Goal: Task Accomplishment & Management: Complete application form

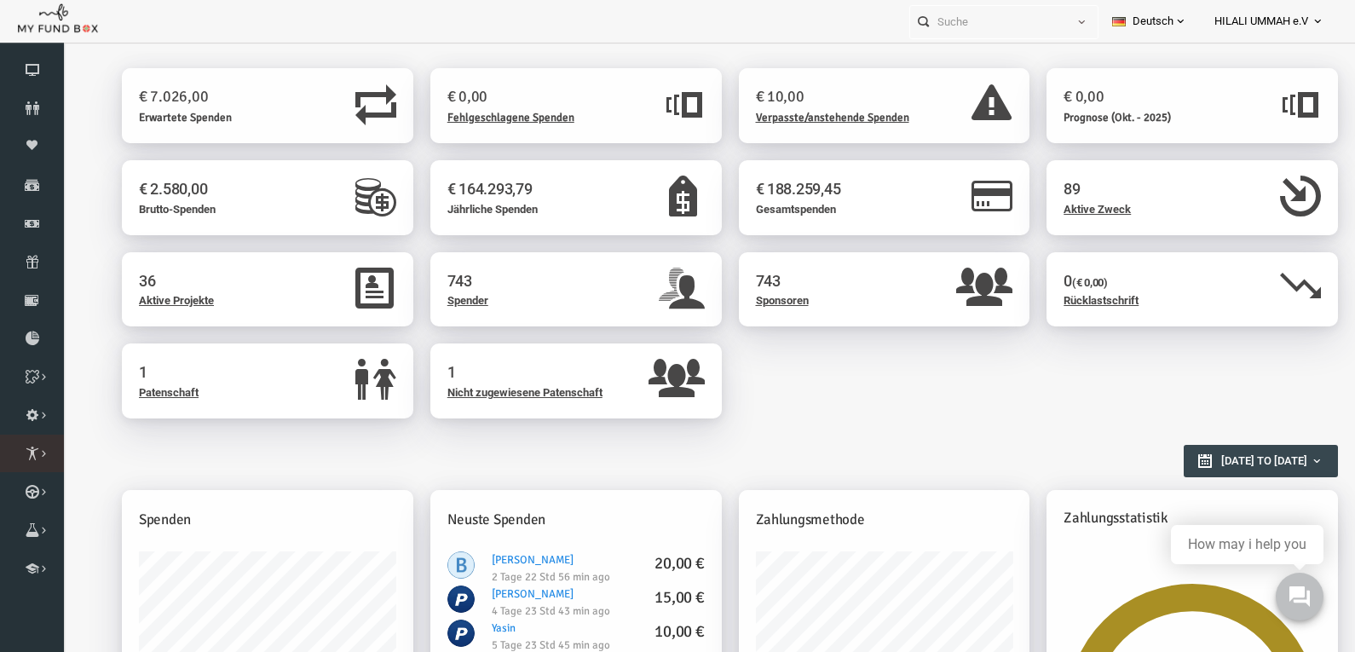
click at [0, 0] on icon at bounding box center [0, 0] width 0 height 0
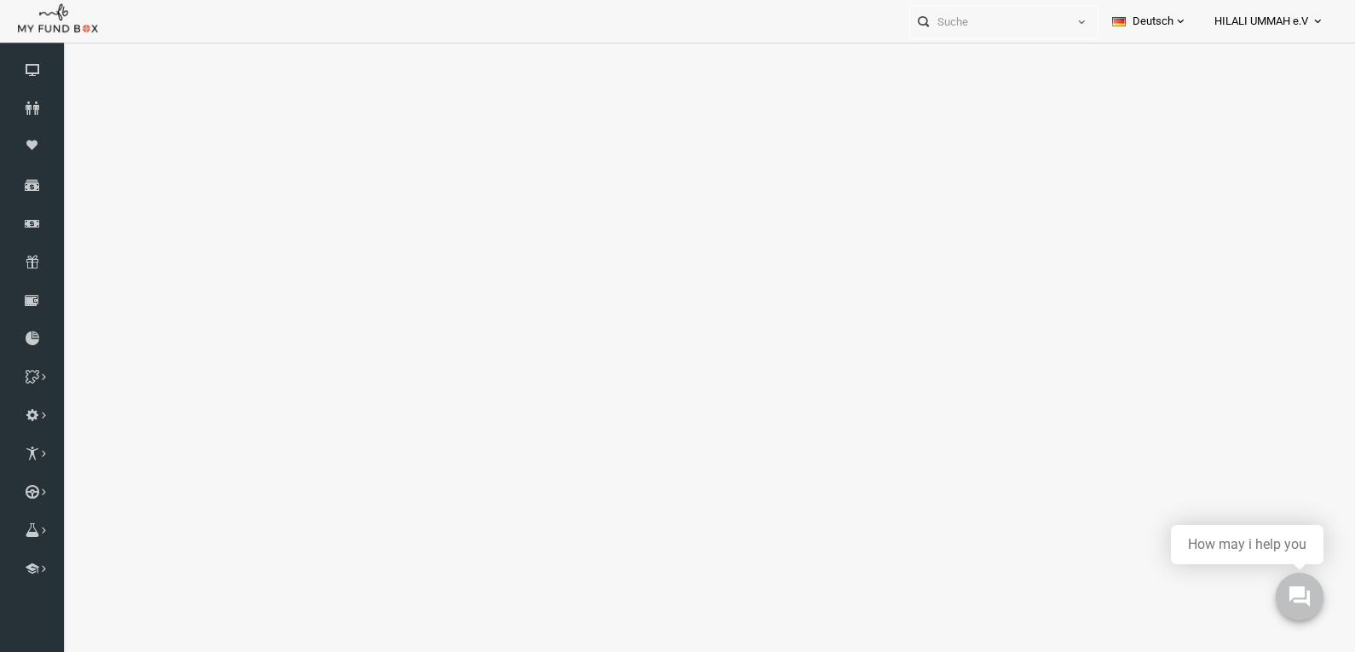
select select "100"
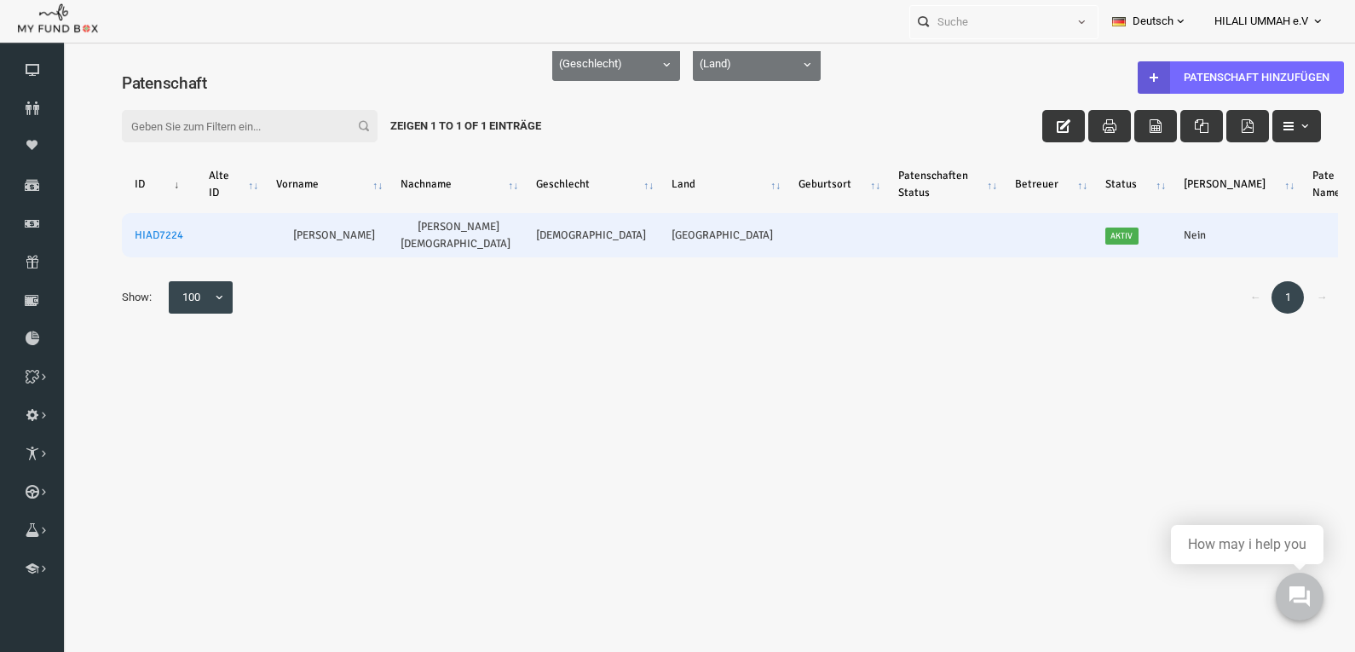
click at [118, 245] on td "HIAD7224" at bounding box center [132, 235] width 74 height 44
click at [123, 235] on link "HIAD7224" at bounding box center [132, 235] width 49 height 14
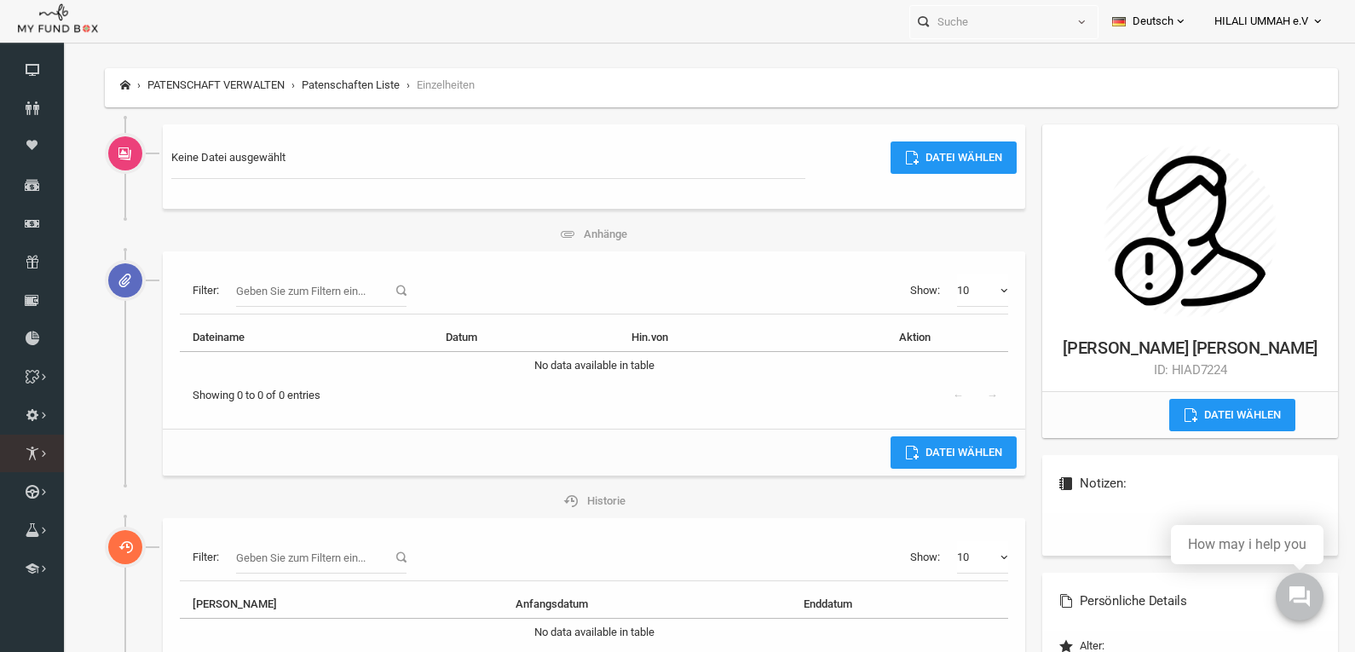
click at [0, 0] on icon at bounding box center [0, 0] width 0 height 0
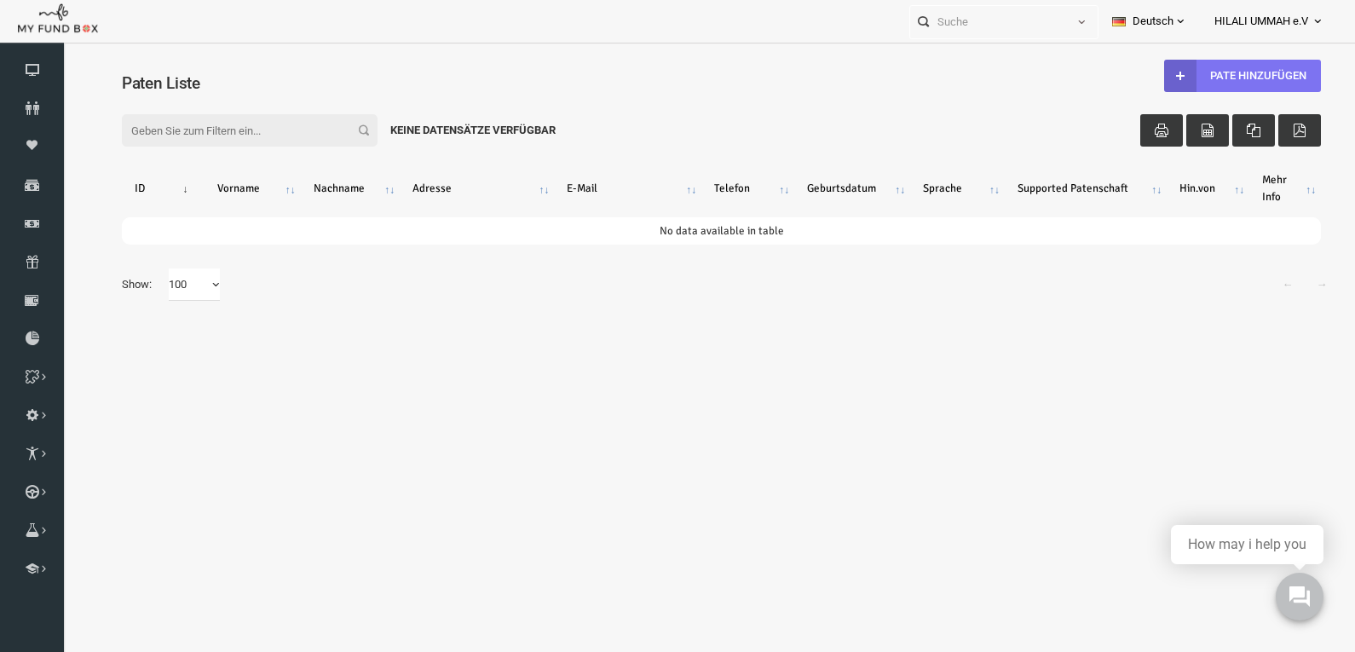
click at [1197, 69] on link "Pate Hinzufügen" at bounding box center [1216, 76] width 157 height 32
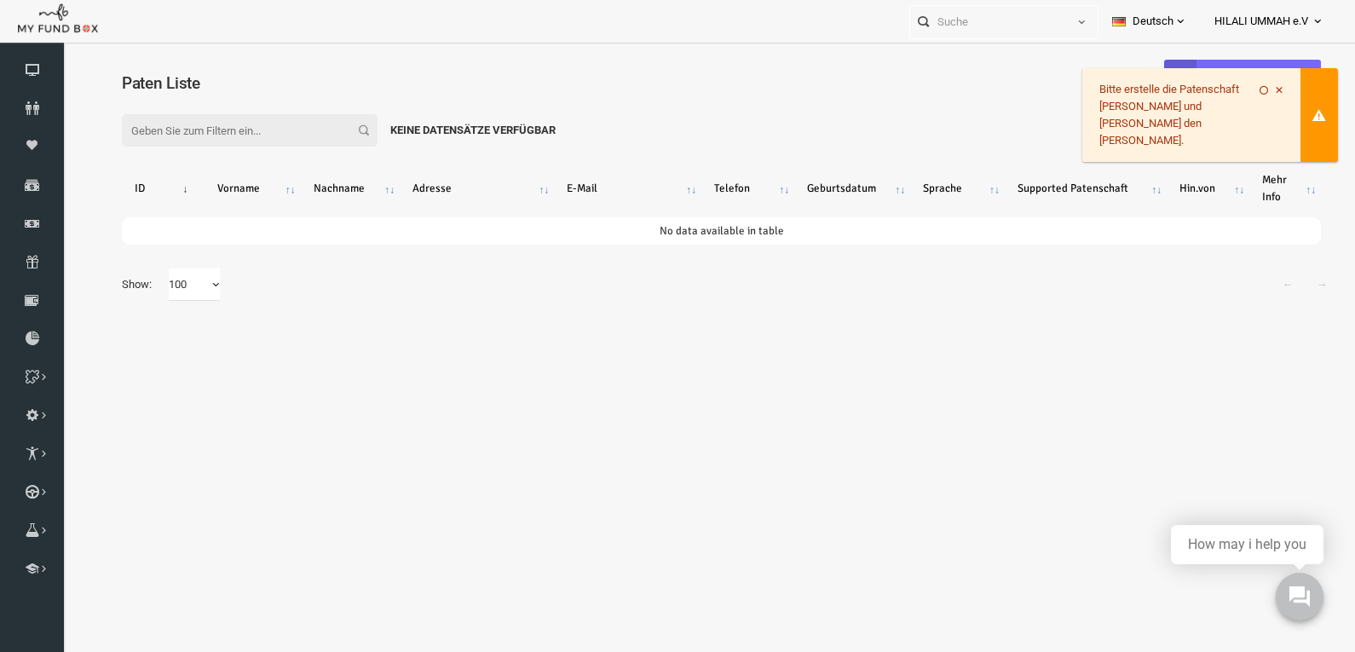
click at [1255, 90] on span at bounding box center [1253, 90] width 9 height 9
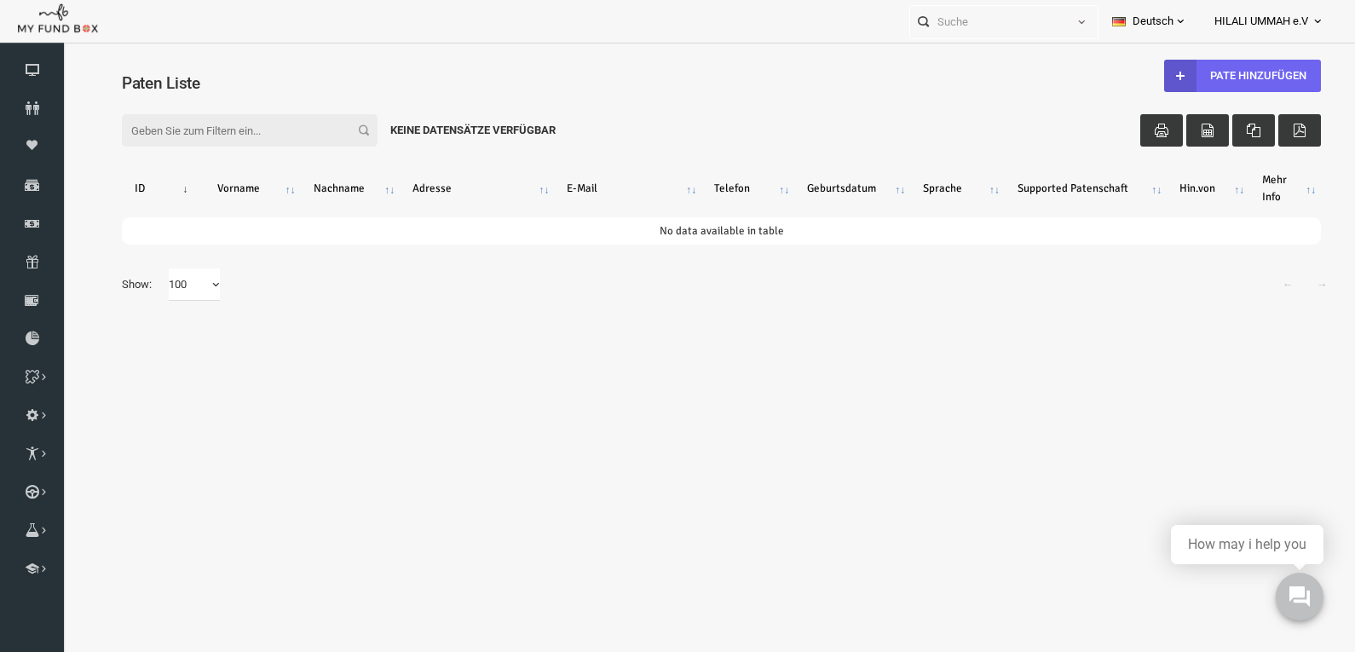
click at [1153, 70] on icon at bounding box center [1154, 76] width 14 height 14
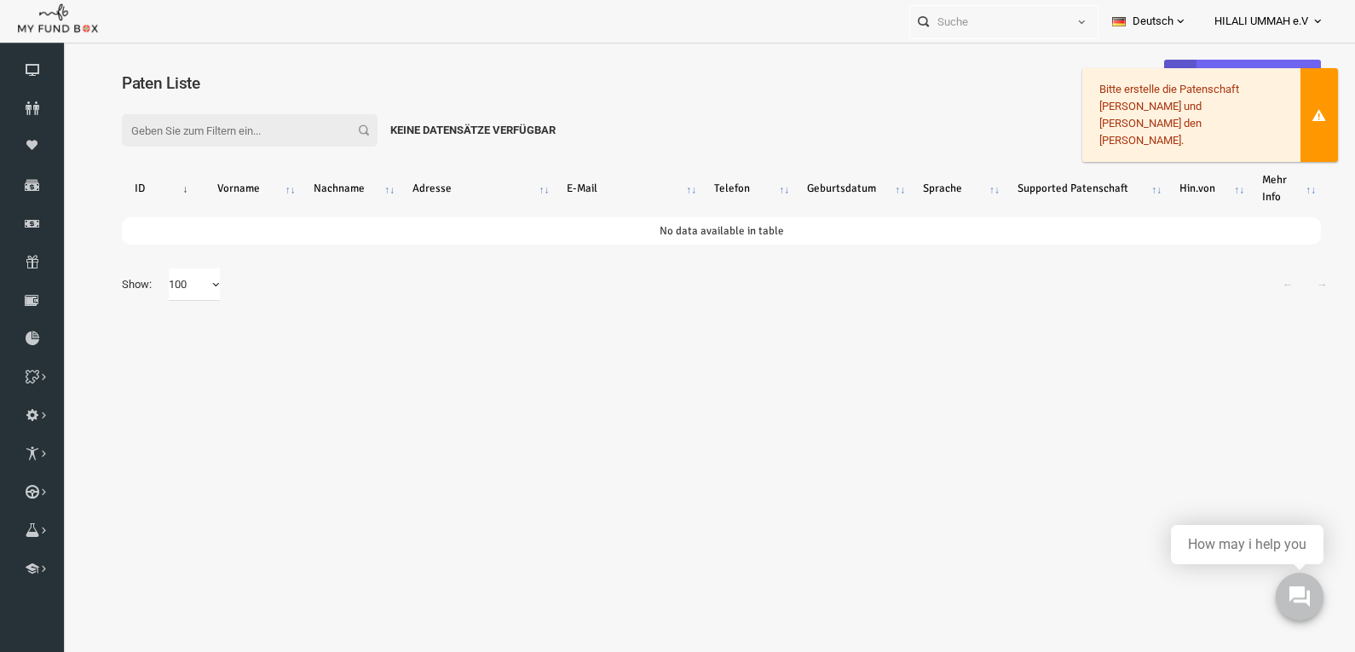
scroll to position [51, 0]
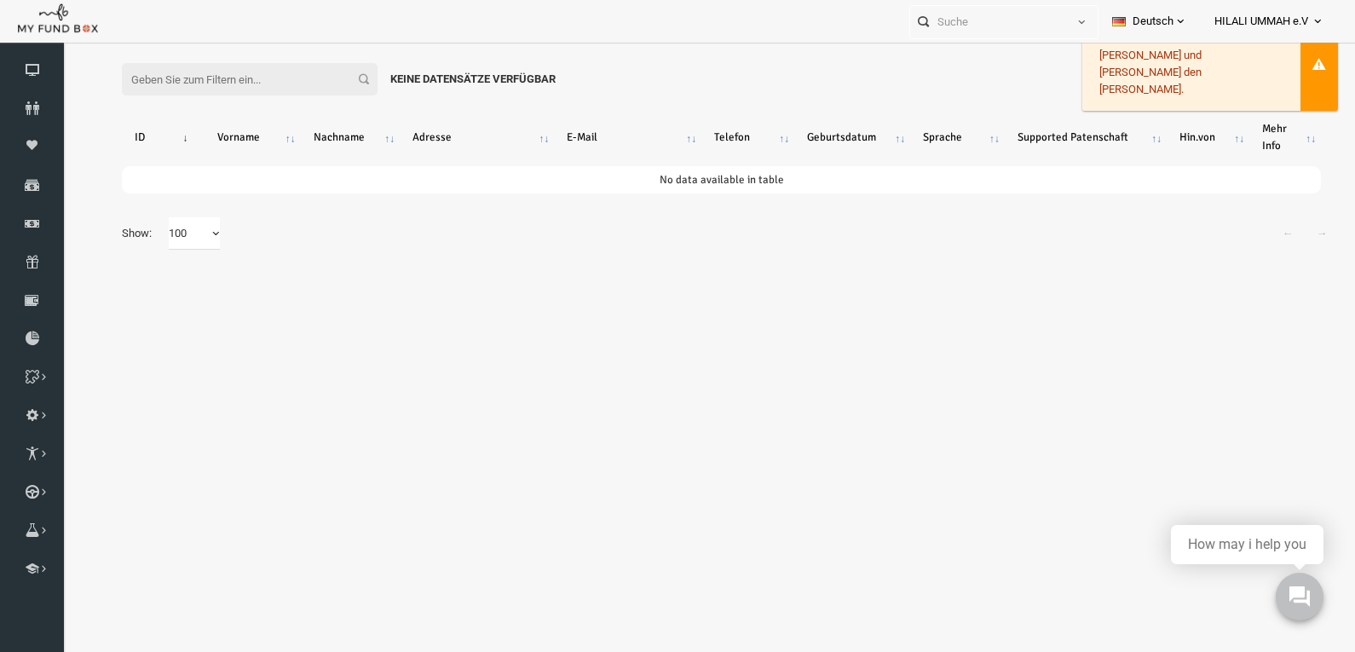
click at [398, 274] on div "Filter: Keine Datensätze verfügbar ID Vorname Nachname Adresse E-Mail Telefon G…" at bounding box center [694, 162] width 1267 height 244
click at [0, 0] on icon at bounding box center [0, 0] width 0 height 0
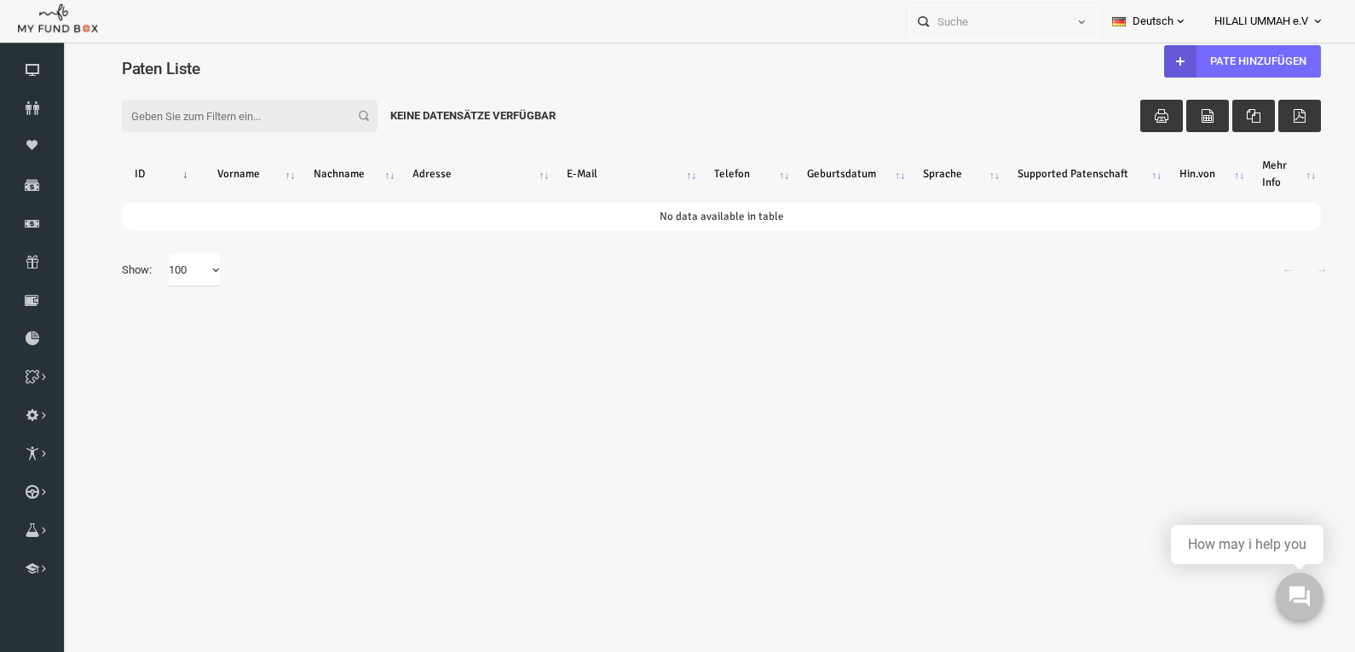
scroll to position [0, 0]
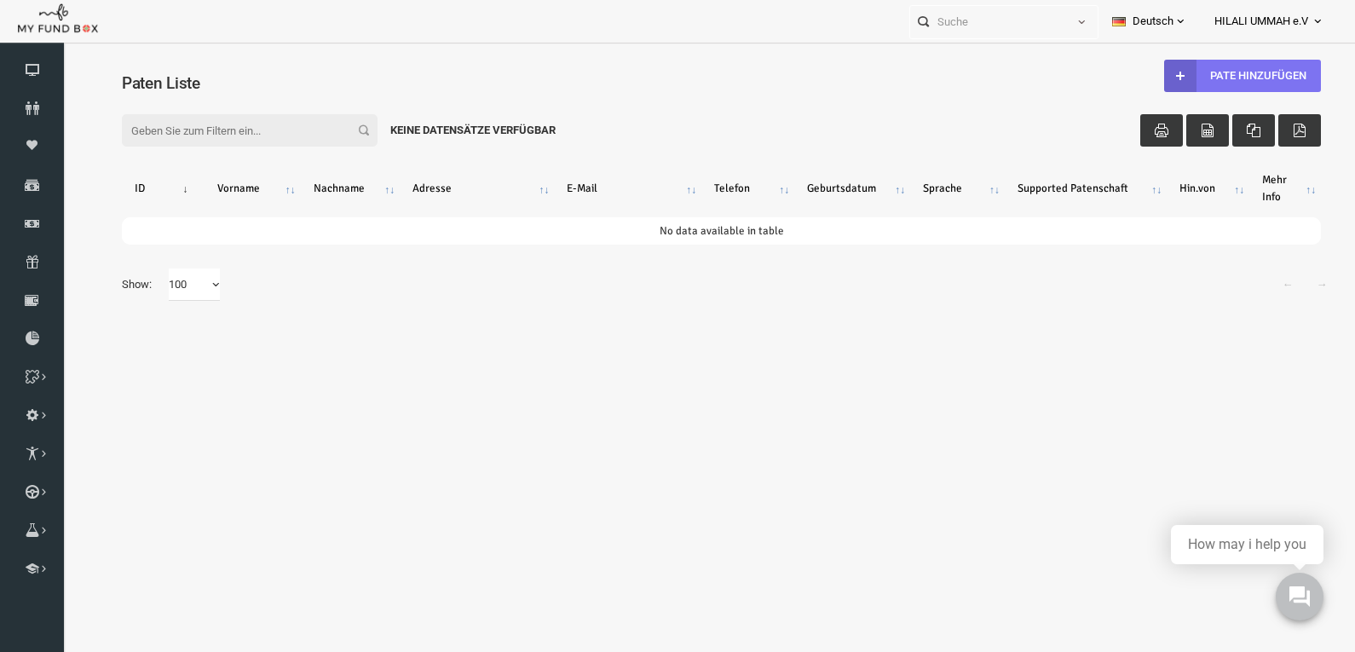
click at [1226, 87] on link "Pate Hinzufügen" at bounding box center [1216, 76] width 157 height 32
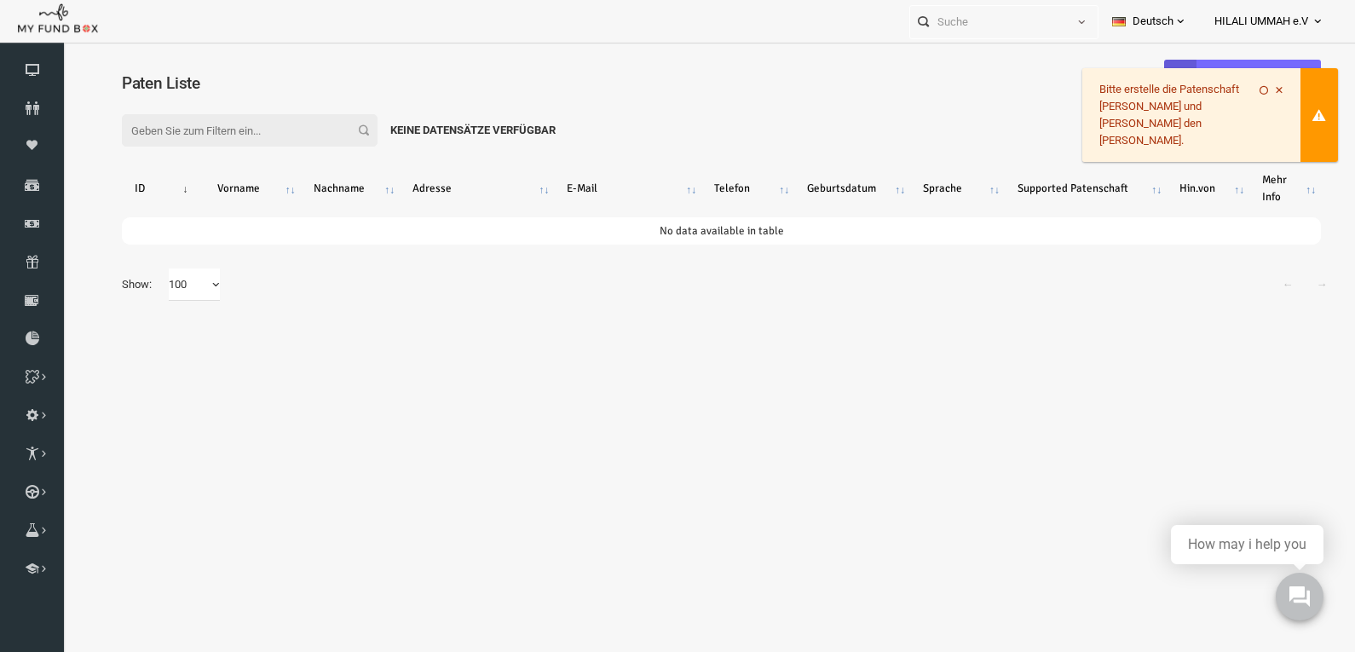
click at [1238, 88] on span at bounding box center [1237, 90] width 9 height 9
click at [1254, 89] on span at bounding box center [1253, 90] width 9 height 9
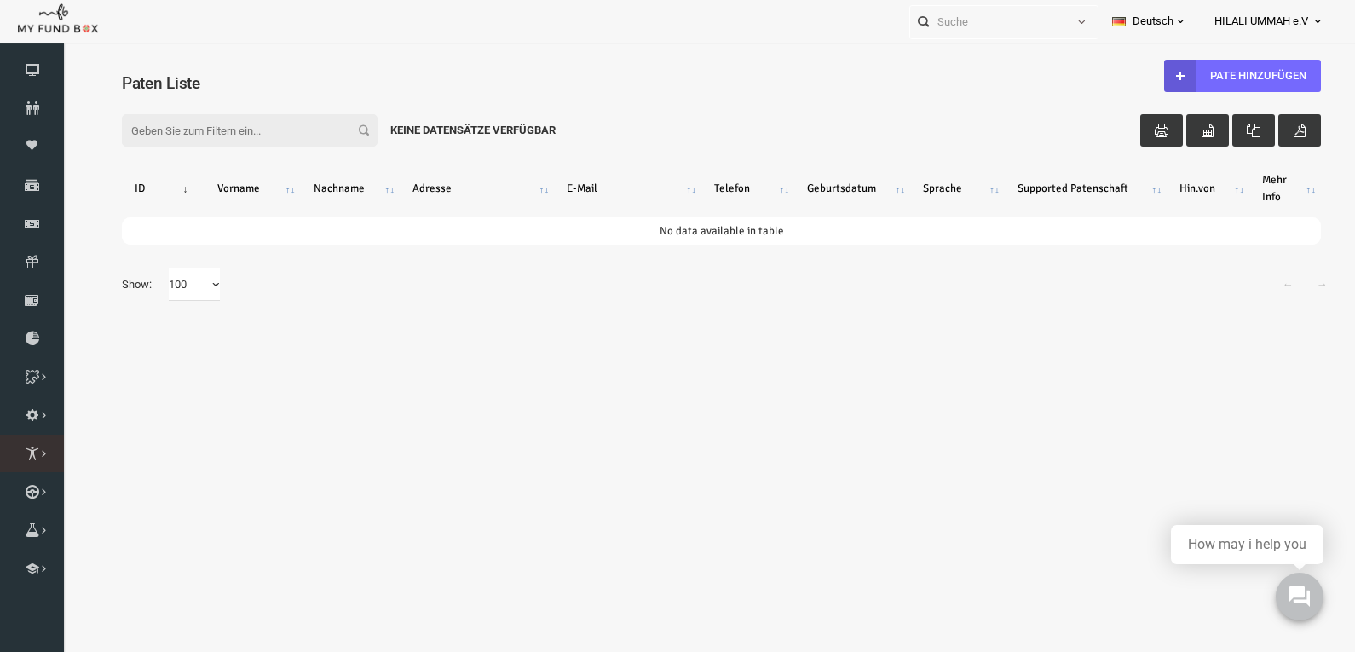
click at [0, 0] on icon at bounding box center [0, 0] width 0 height 0
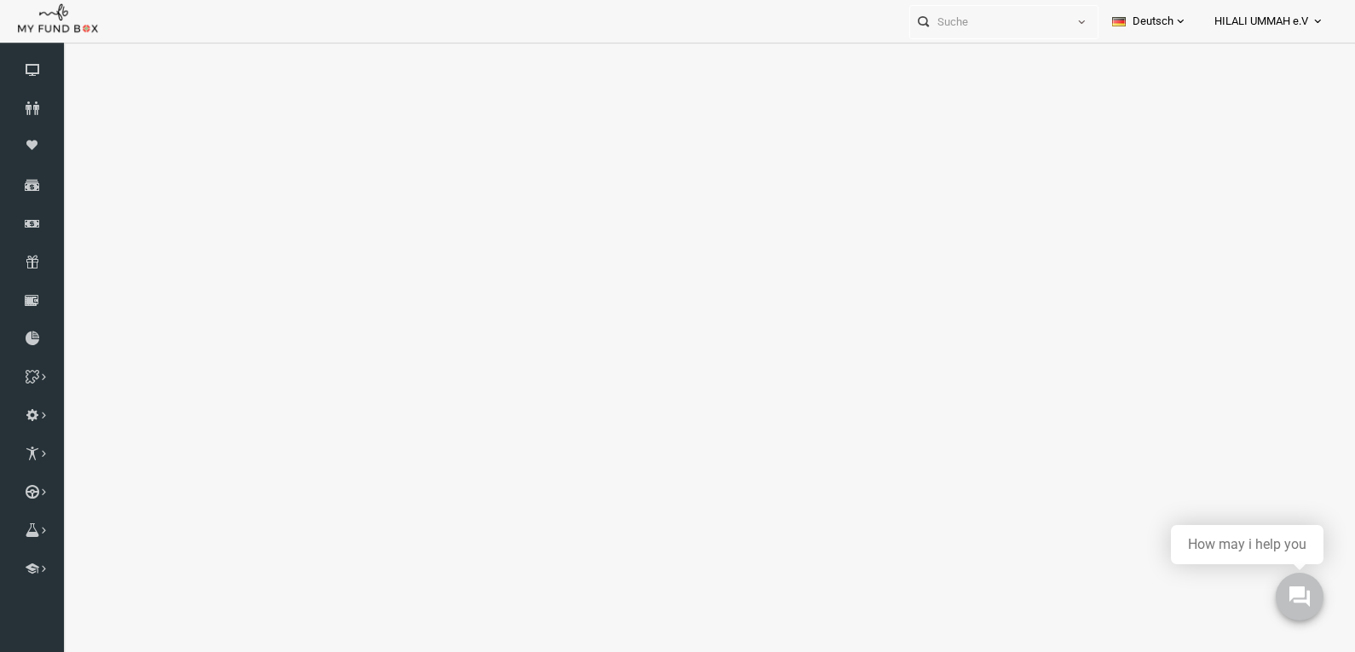
select select "100"
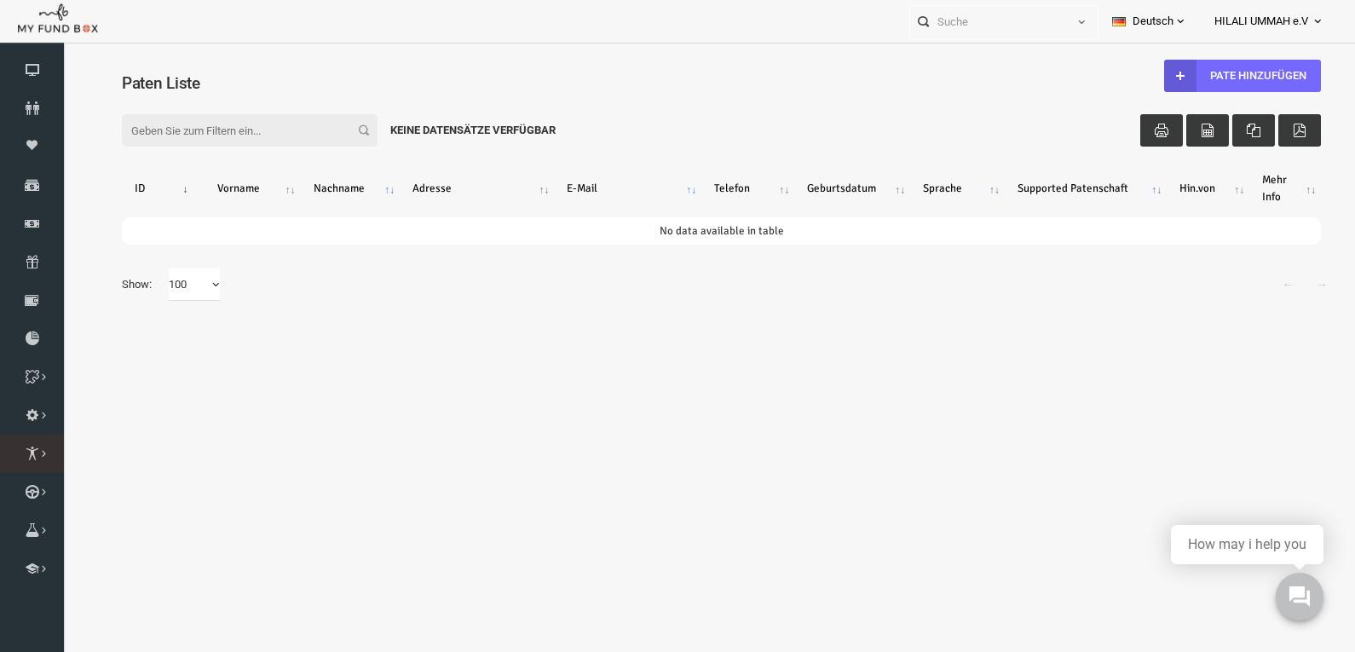
click at [0, 0] on icon at bounding box center [0, 0] width 0 height 0
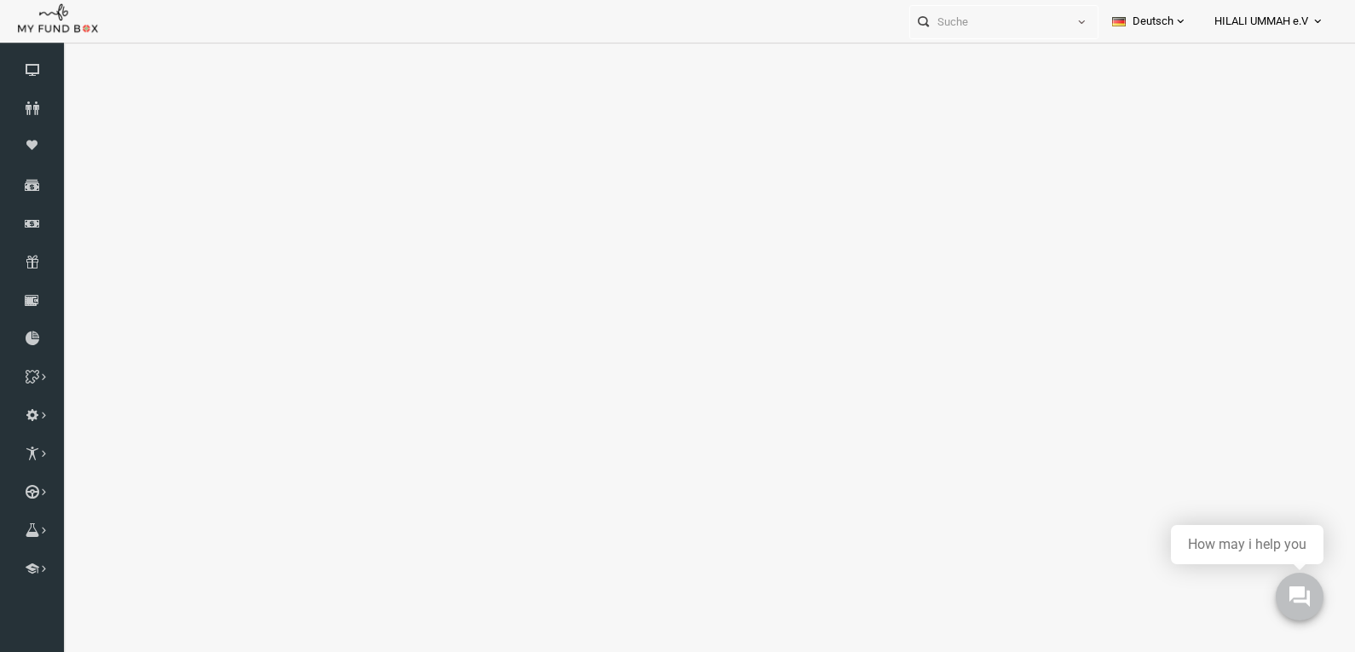
select select "100"
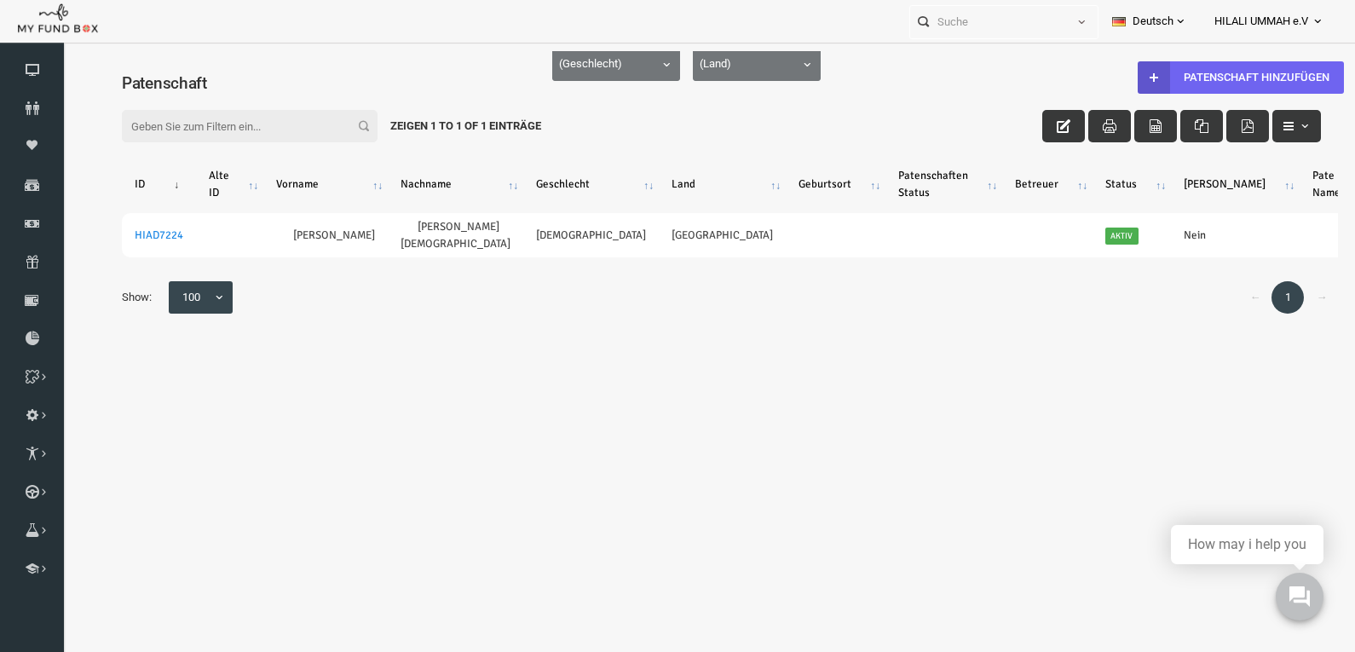
click at [1170, 77] on link "Patenschaft hinzufügen" at bounding box center [1214, 77] width 206 height 32
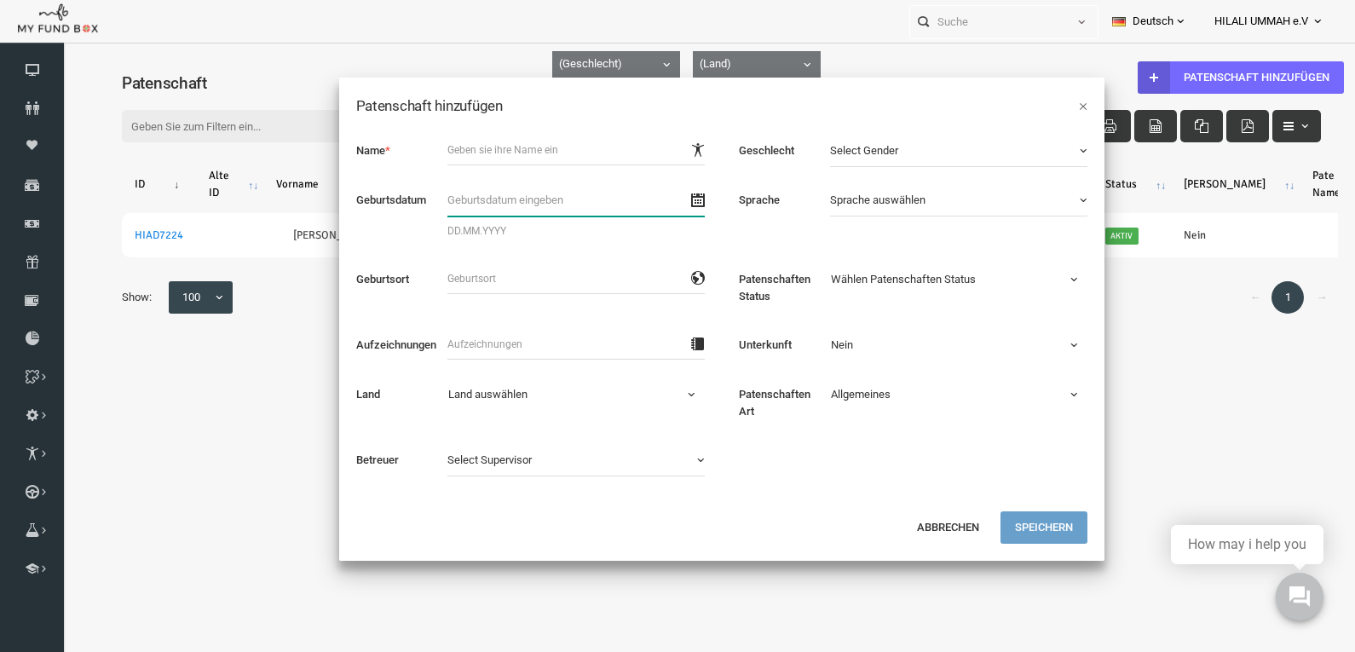
click at [442, 193] on input "text" at bounding box center [549, 200] width 257 height 32
click at [439, 139] on input "text" at bounding box center [549, 150] width 257 height 31
click at [471, 151] on input "text" at bounding box center [549, 150] width 257 height 31
click at [559, 153] on input "text" at bounding box center [549, 150] width 257 height 31
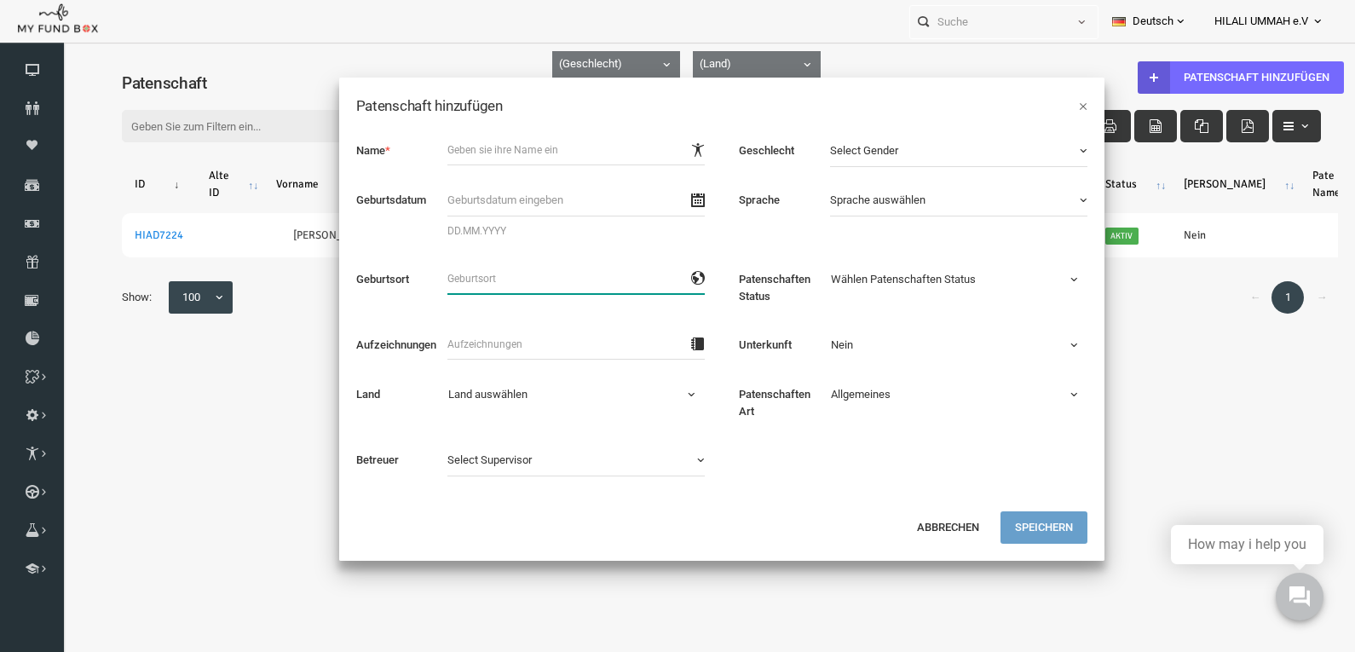
click at [565, 274] on input "text" at bounding box center [549, 278] width 257 height 31
click at [488, 155] on input "text" at bounding box center [549, 150] width 257 height 31
click at [222, 233] on div "× Patenschaft hinzufügen Name * Geschlecht Select Gender Select Gender [DEMOGRA…" at bounding box center [694, 377] width 1267 height 652
click at [916, 526] on button "Abbrechen" at bounding box center [921, 527] width 91 height 32
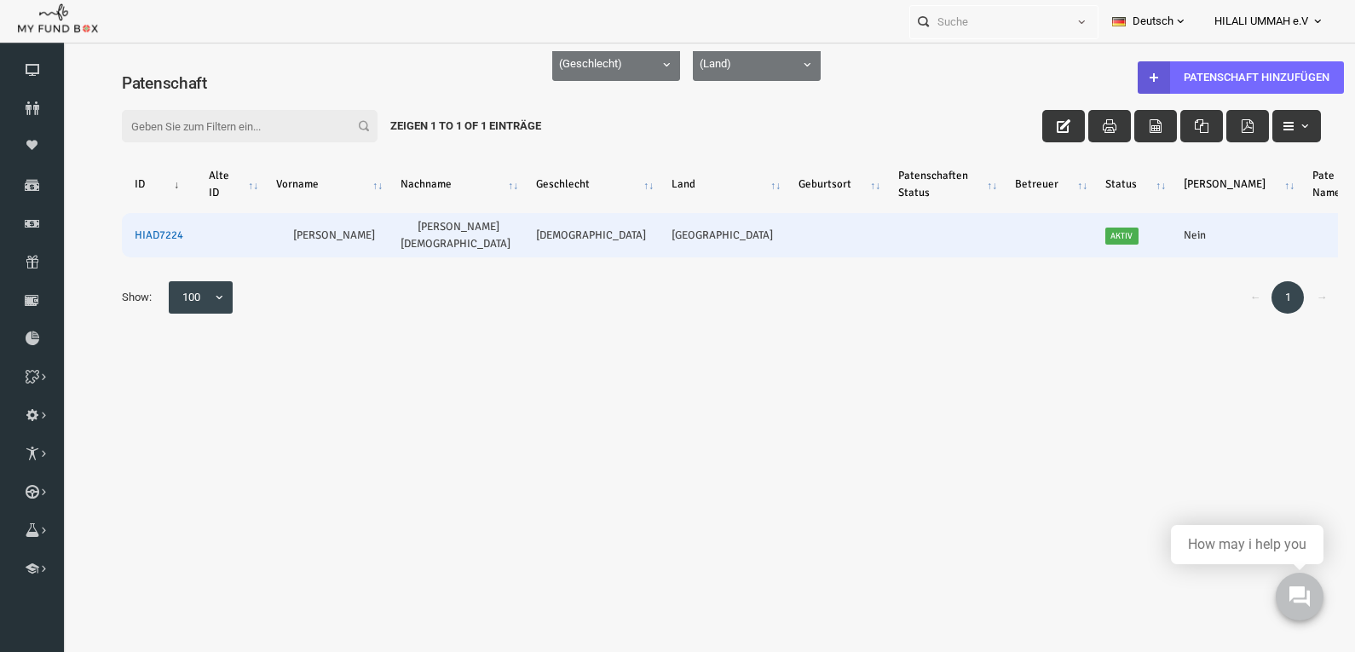
click at [127, 230] on link "HIAD7224" at bounding box center [132, 235] width 49 height 14
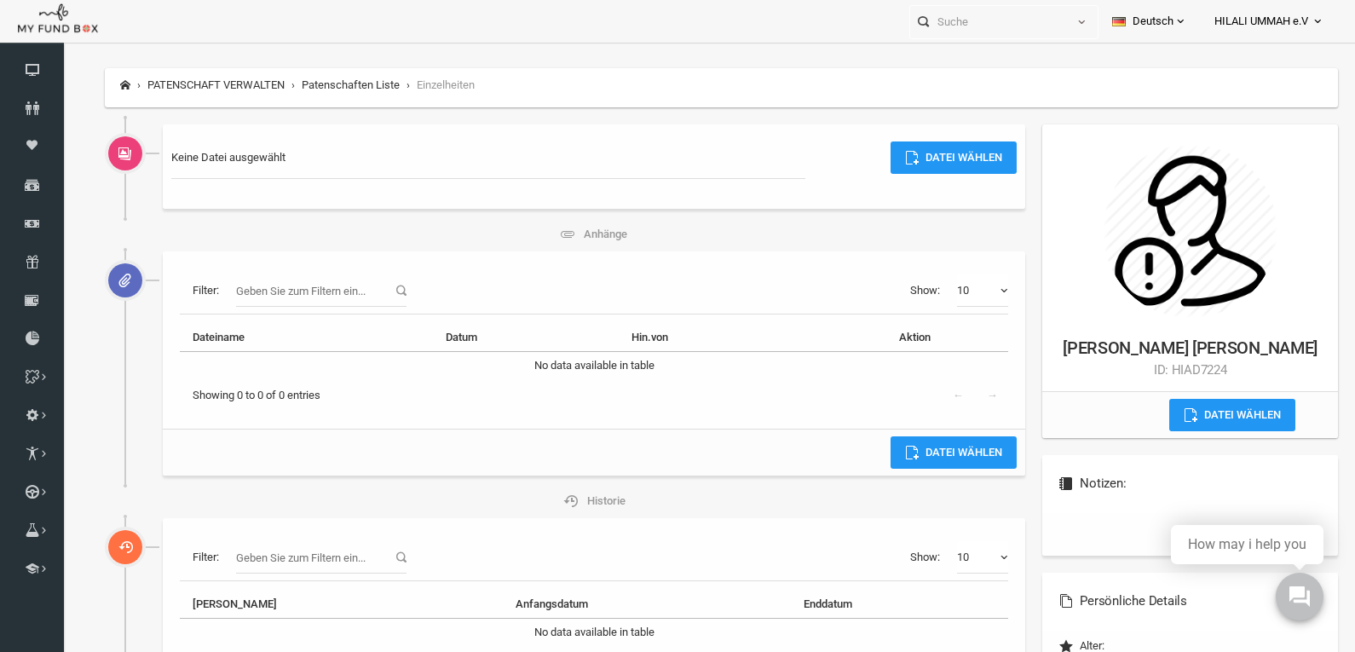
click at [95, 156] on icon at bounding box center [99, 153] width 34 height 34
click at [879, 153] on icon at bounding box center [886, 158] width 14 height 14
click at [873, 174] on input "Datei wählen" at bounding box center [880, 183] width 203 height 18
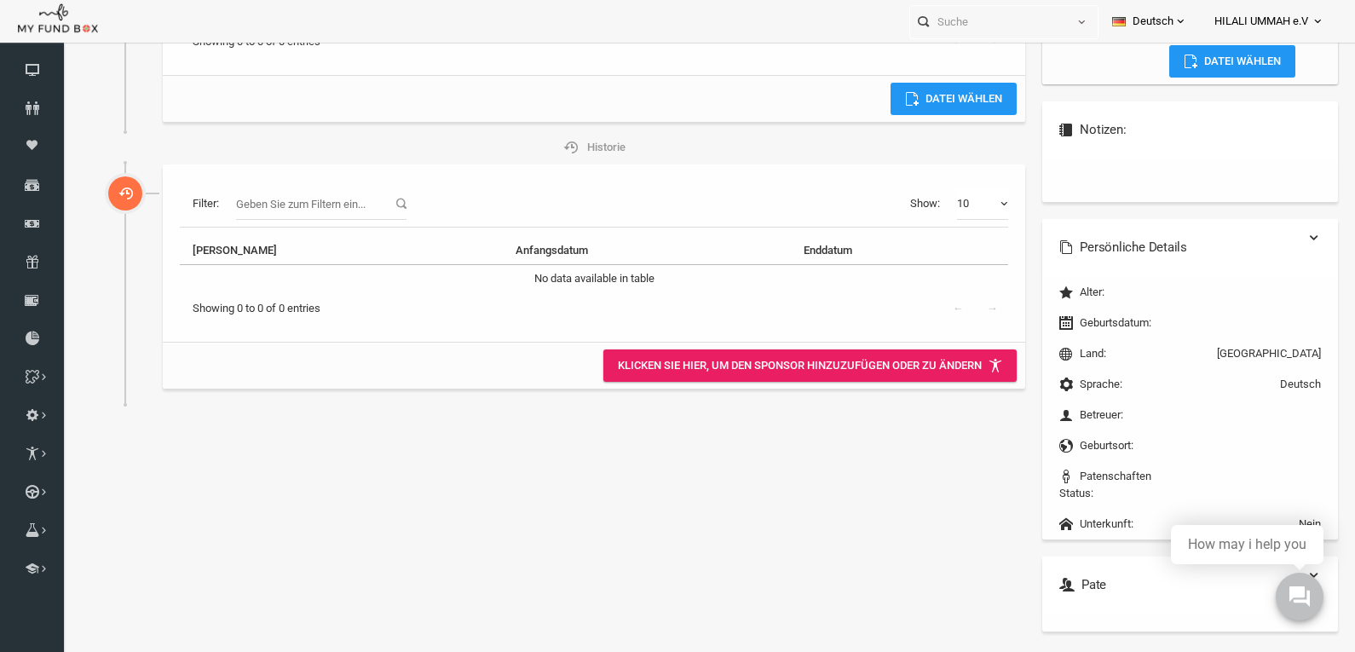
scroll to position [56, 0]
click at [914, 360] on link "Klicken Sie hier, um den Sponsor hinzuzufügen oder zu ändern" at bounding box center [783, 365] width 413 height 32
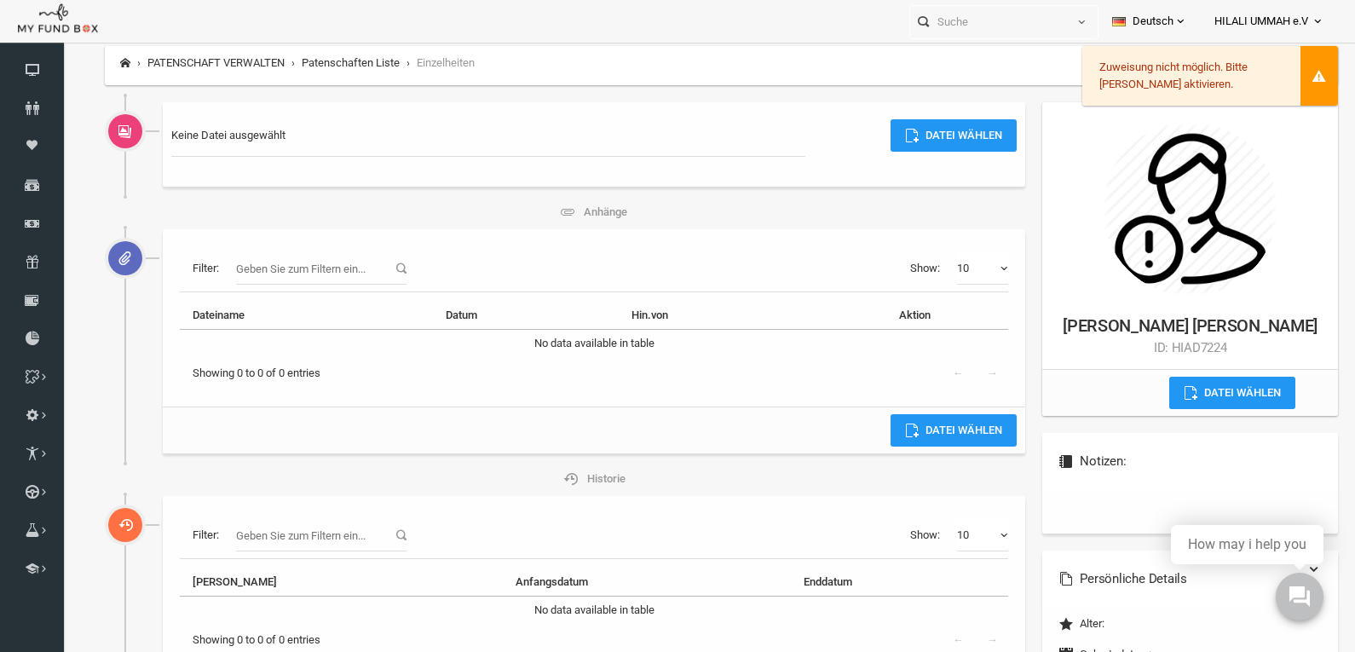
scroll to position [0, 0]
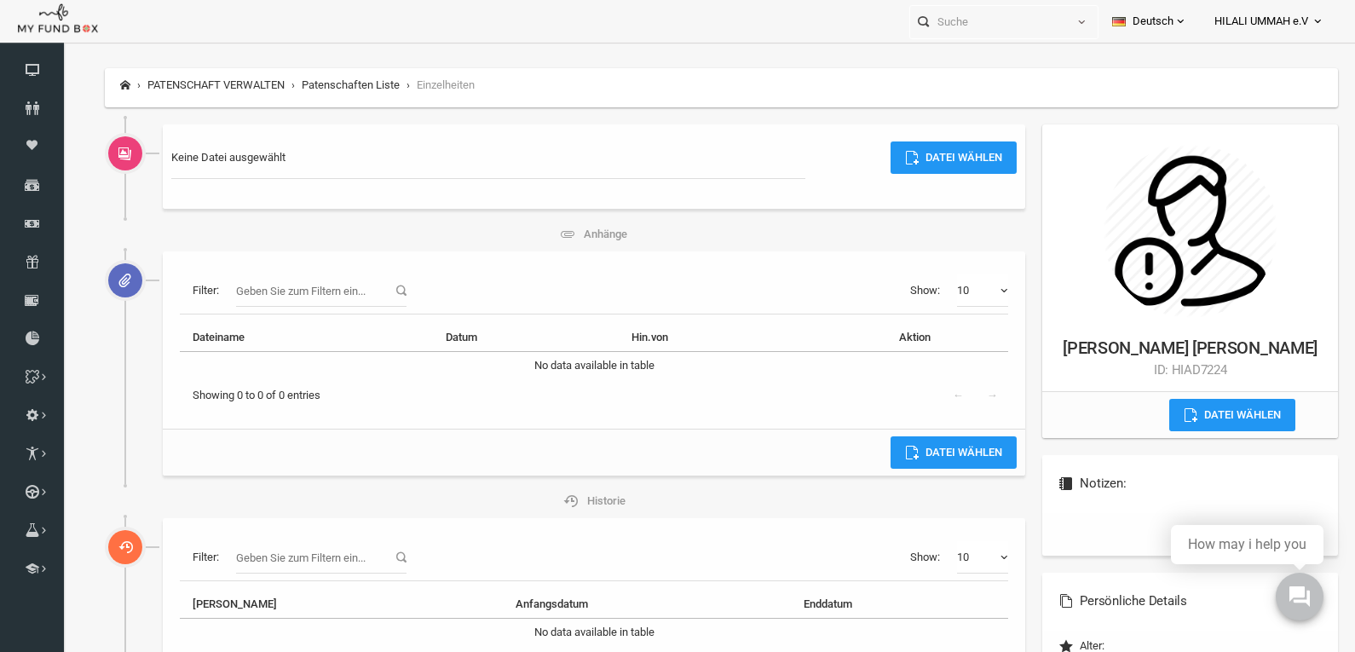
click at [250, 341] on th "Dateiname" at bounding box center [279, 338] width 253 height 28
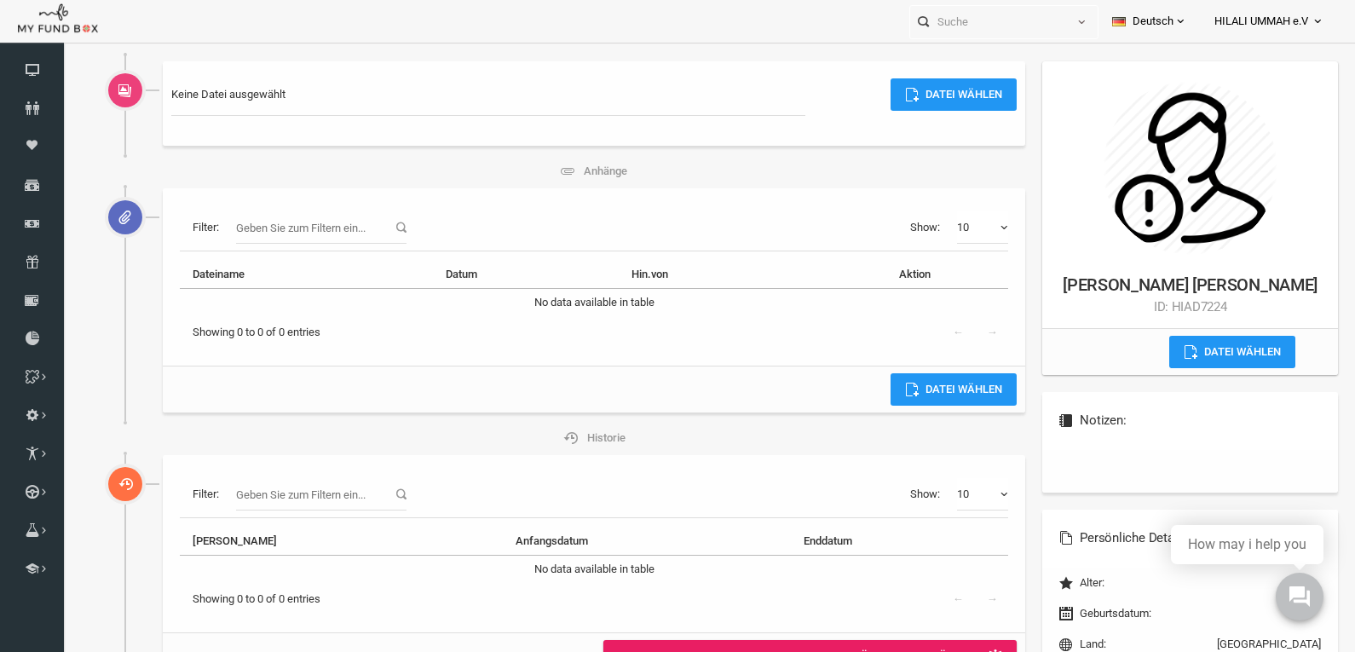
scroll to position [43, 0]
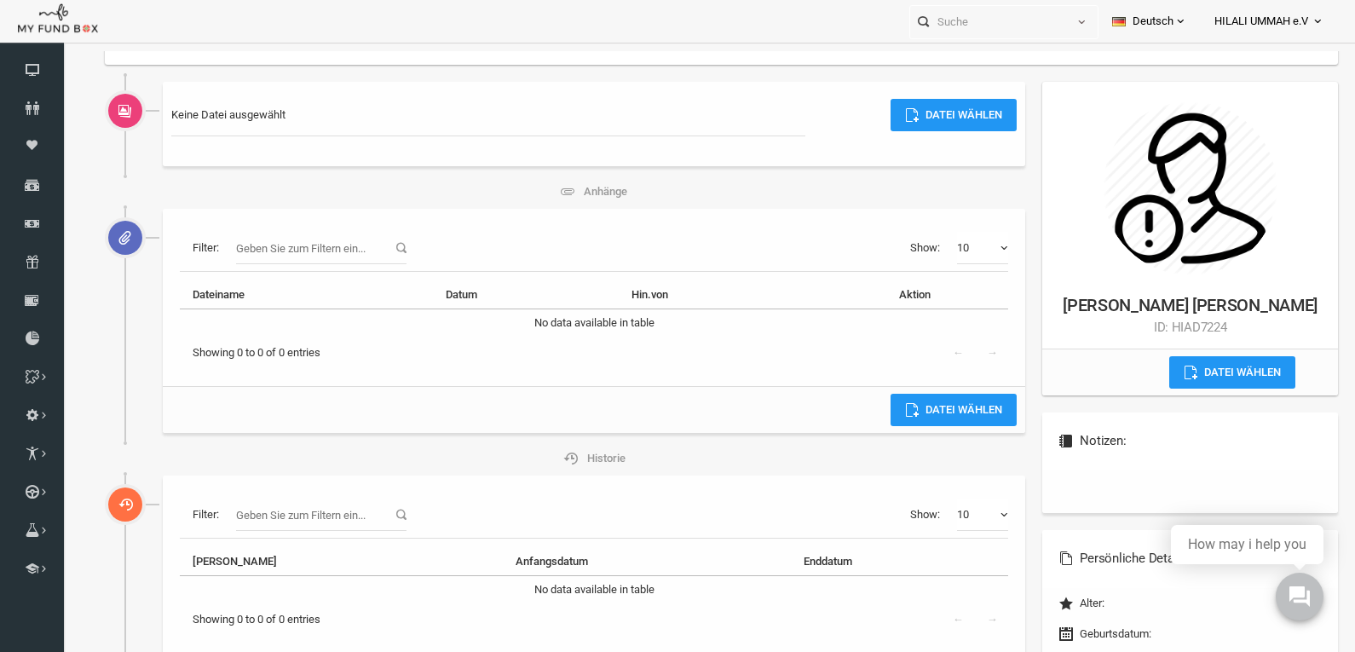
drag, startPoint x: 232, startPoint y: 569, endPoint x: 246, endPoint y: 569, distance: 14.5
click at [234, 569] on th "[PERSON_NAME]" at bounding box center [314, 562] width 323 height 28
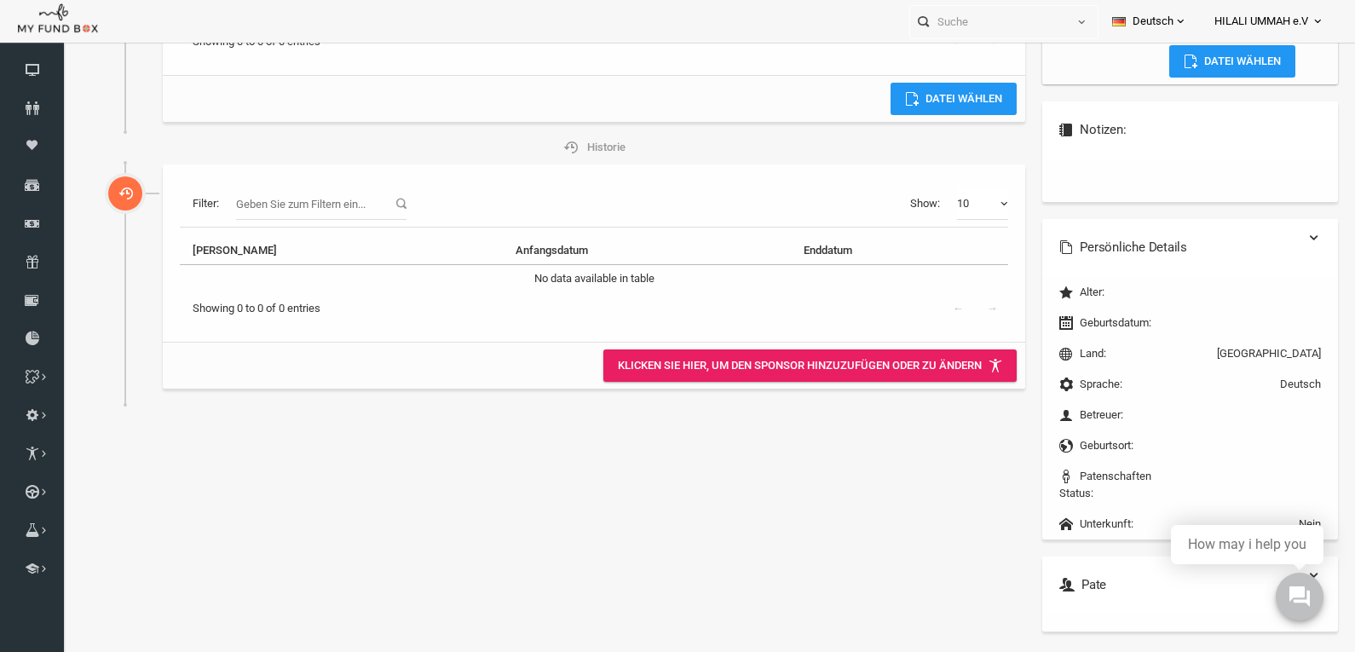
scroll to position [56, 0]
click at [1042, 556] on div "Pate" at bounding box center [1164, 585] width 296 height 58
click at [1308, 592] on use at bounding box center [1300, 597] width 22 height 22
drag, startPoint x: 661, startPoint y: 483, endPoint x: 581, endPoint y: 428, distance: 96.7
click at [660, 483] on div "Keine Datei ausgewählt Datei wählen Anhänge Filter: Show: 10 10 25 50 100 10 25…" at bounding box center [695, 209] width 1250 height 878
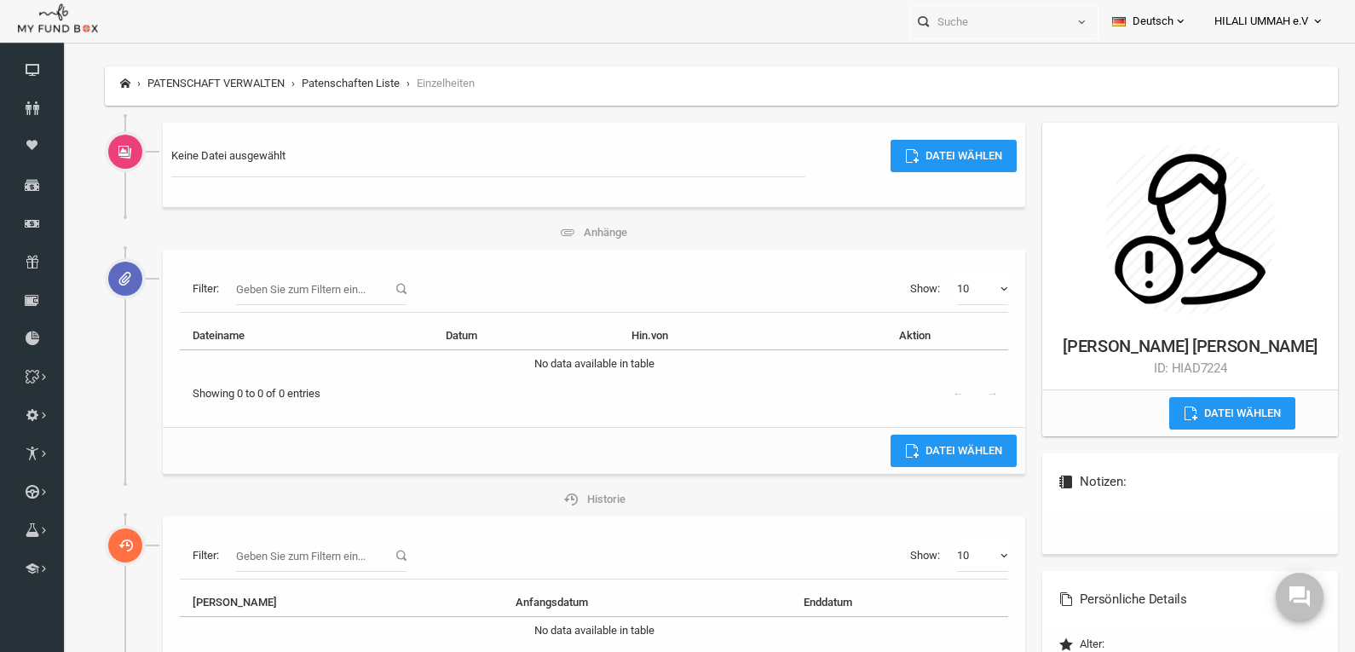
scroll to position [0, 0]
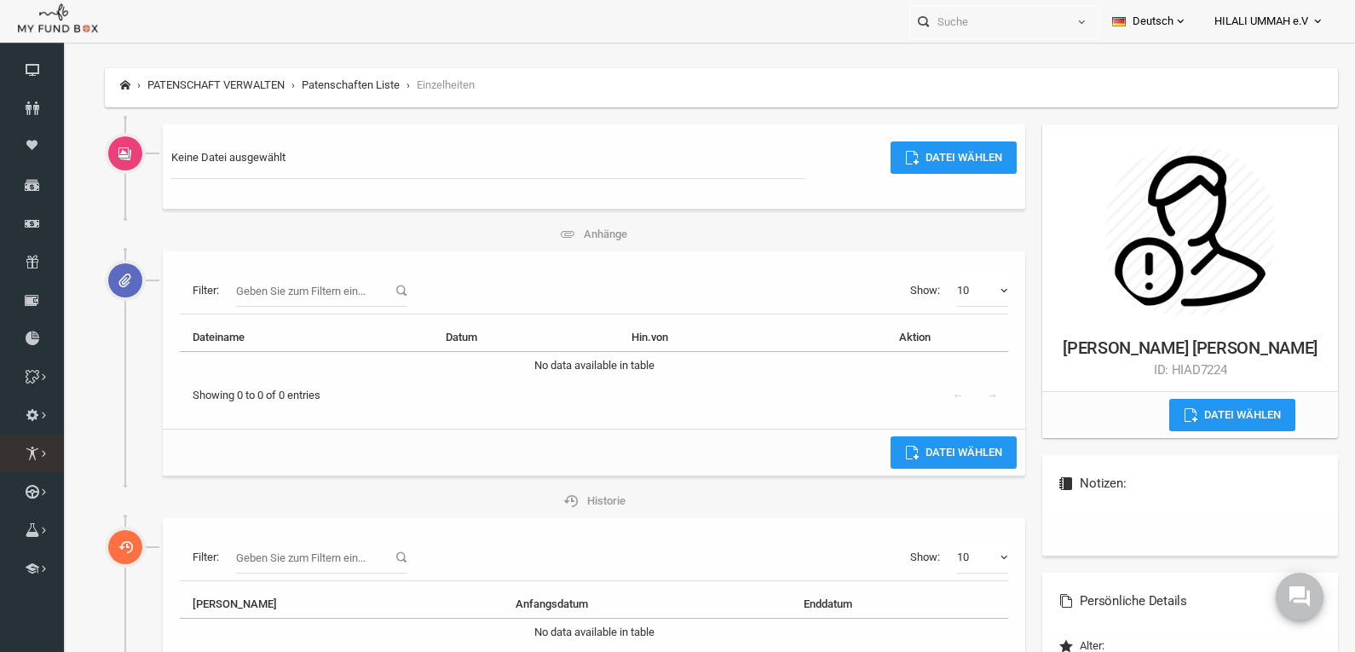
click at [0, 0] on link "Patenschaften Liste" at bounding box center [0, 0] width 0 height 0
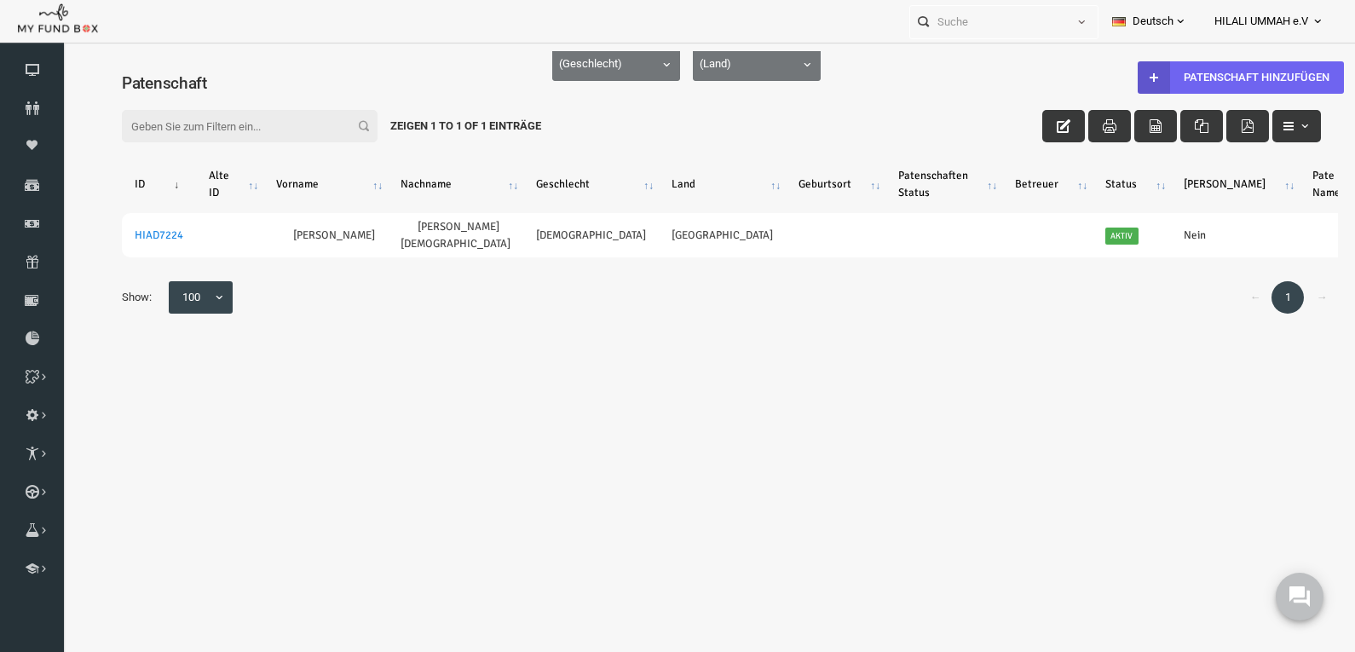
click at [1223, 68] on link "Patenschaft hinzufügen" at bounding box center [1214, 77] width 206 height 32
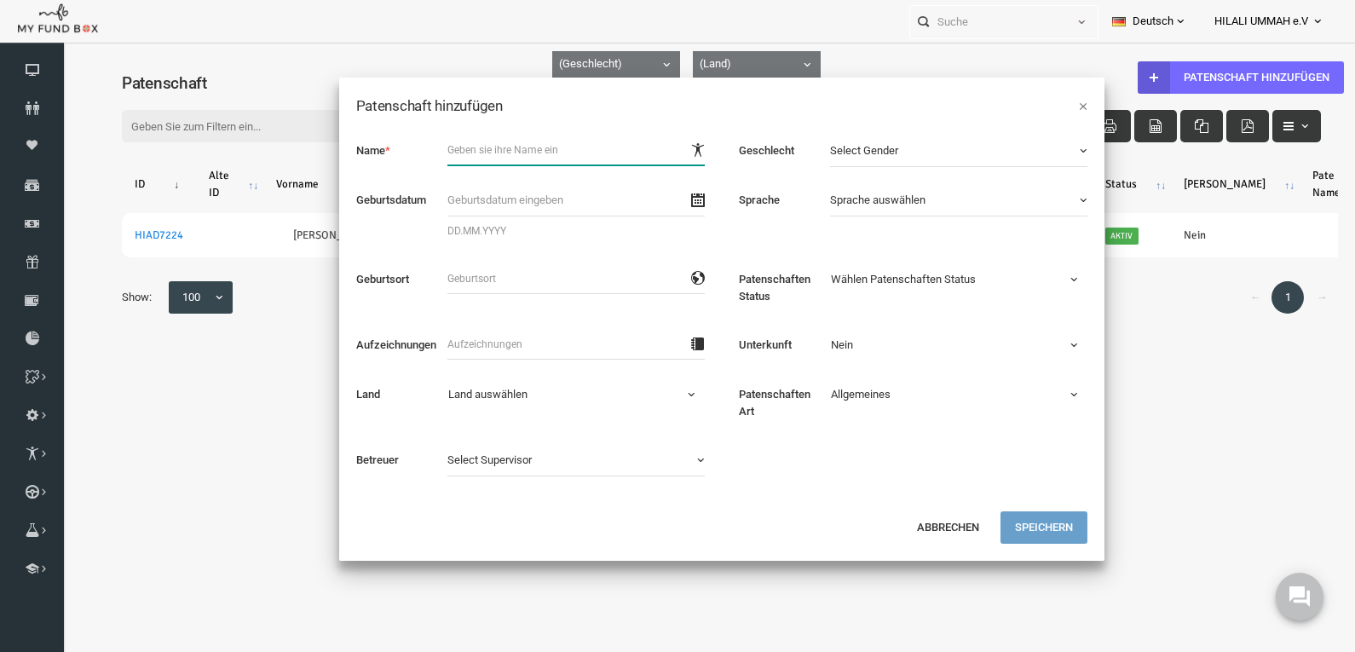
click at [482, 150] on input "text" at bounding box center [549, 150] width 257 height 31
click at [481, 148] on input "text" at bounding box center [549, 150] width 257 height 31
click at [1060, 107] on button "×" at bounding box center [1057, 105] width 9 height 17
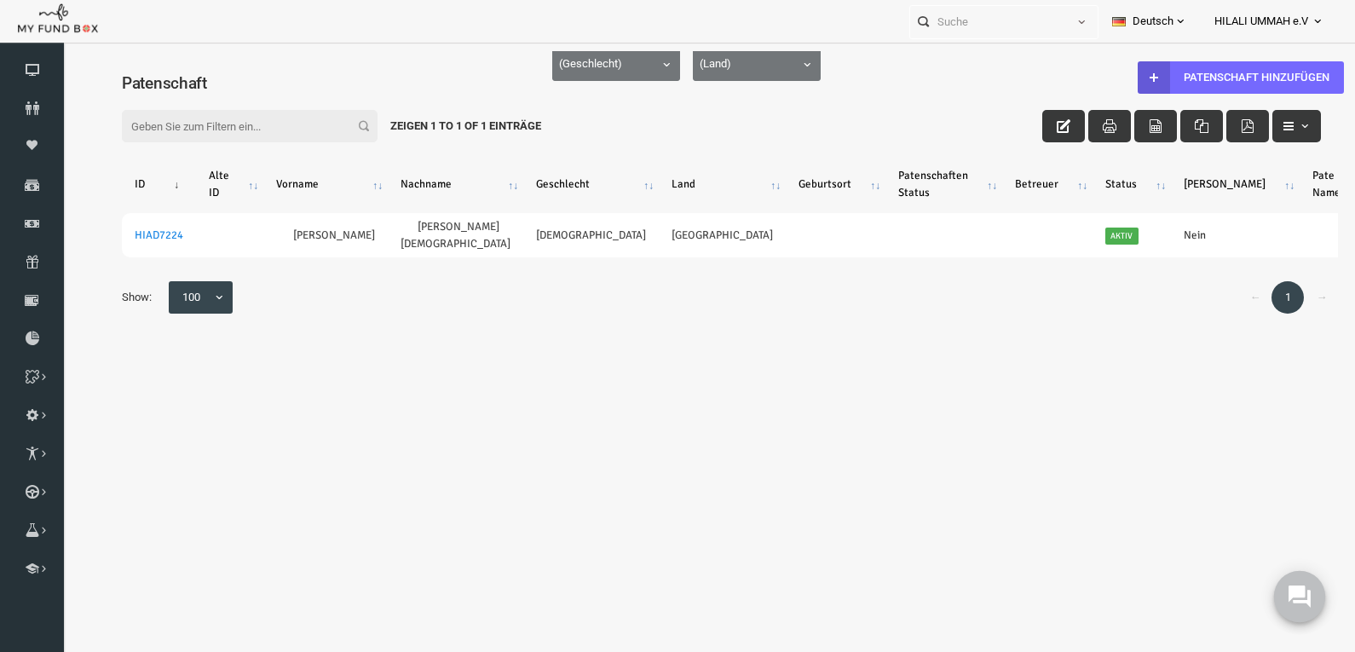
click at [1314, 597] on button at bounding box center [1299, 596] width 51 height 51
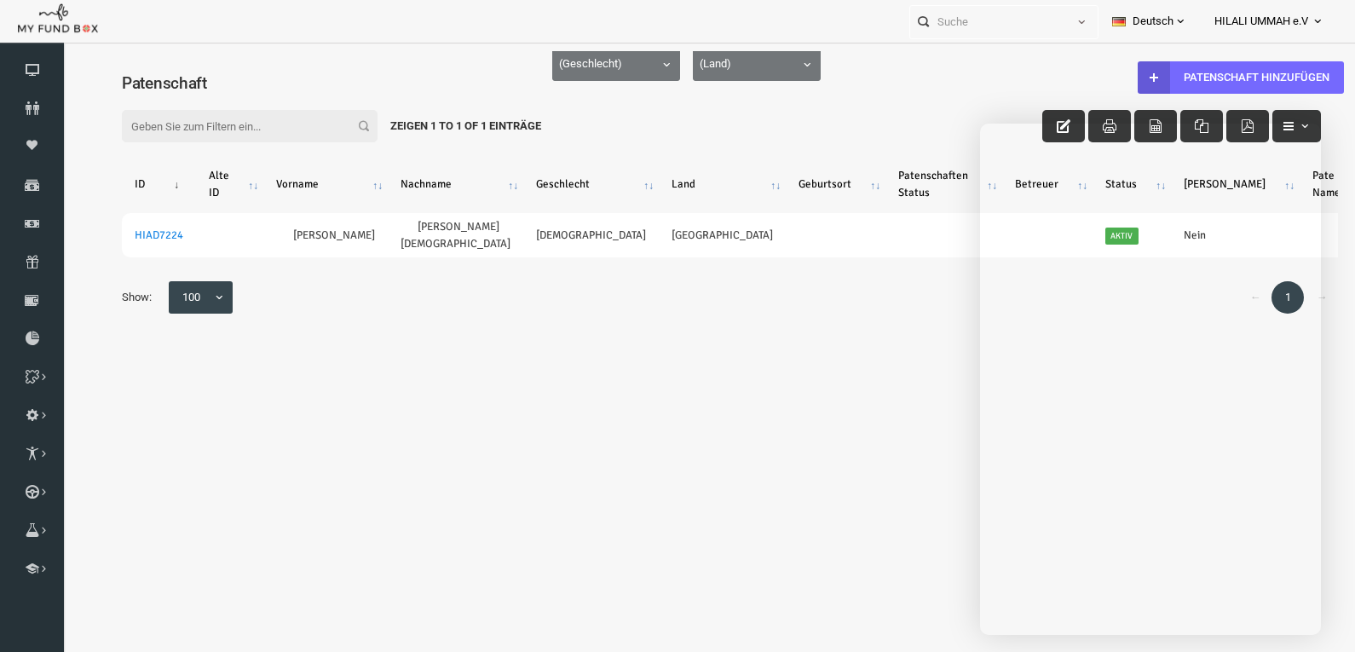
scroll to position [56, 0]
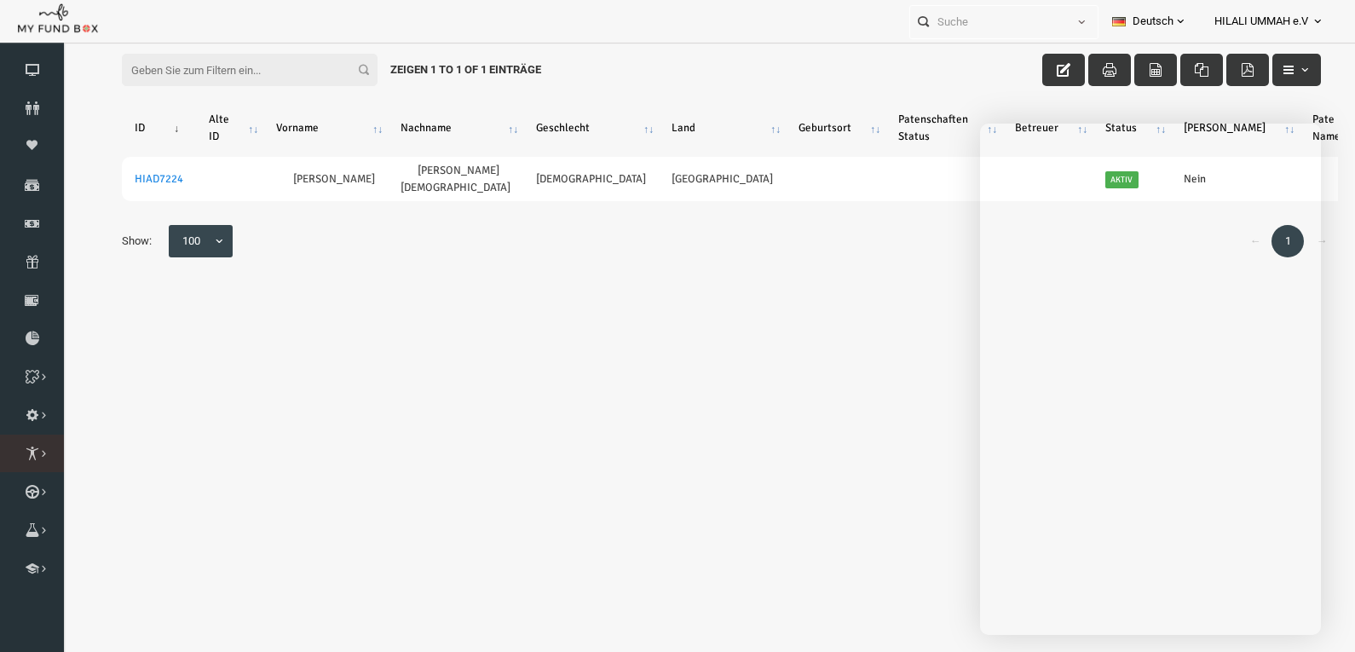
click at [0, 0] on icon at bounding box center [0, 0] width 0 height 0
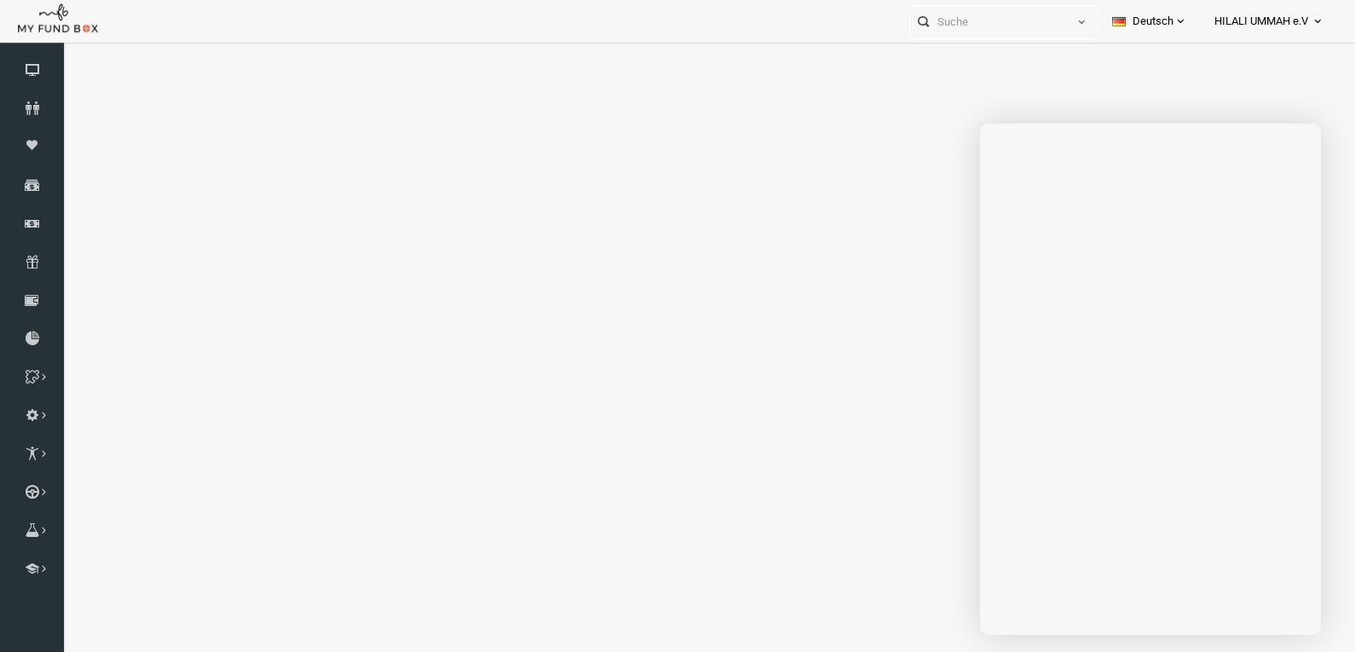
select select "100"
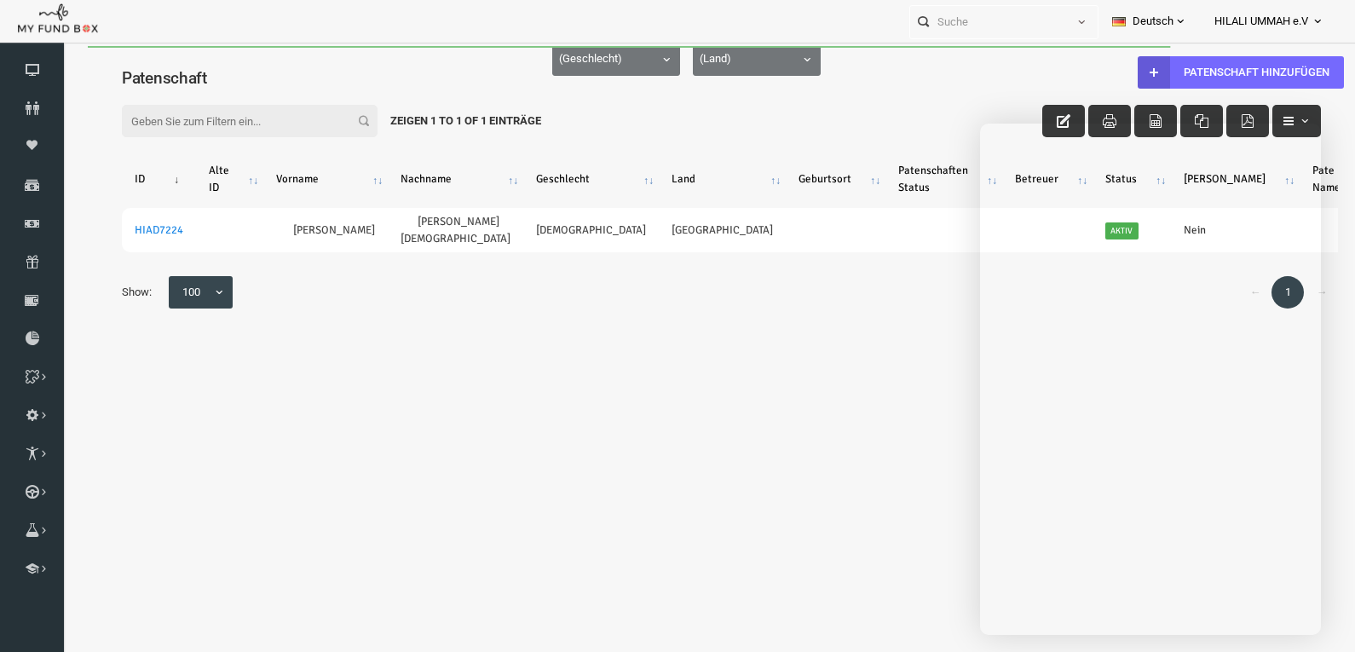
scroll to position [0, 0]
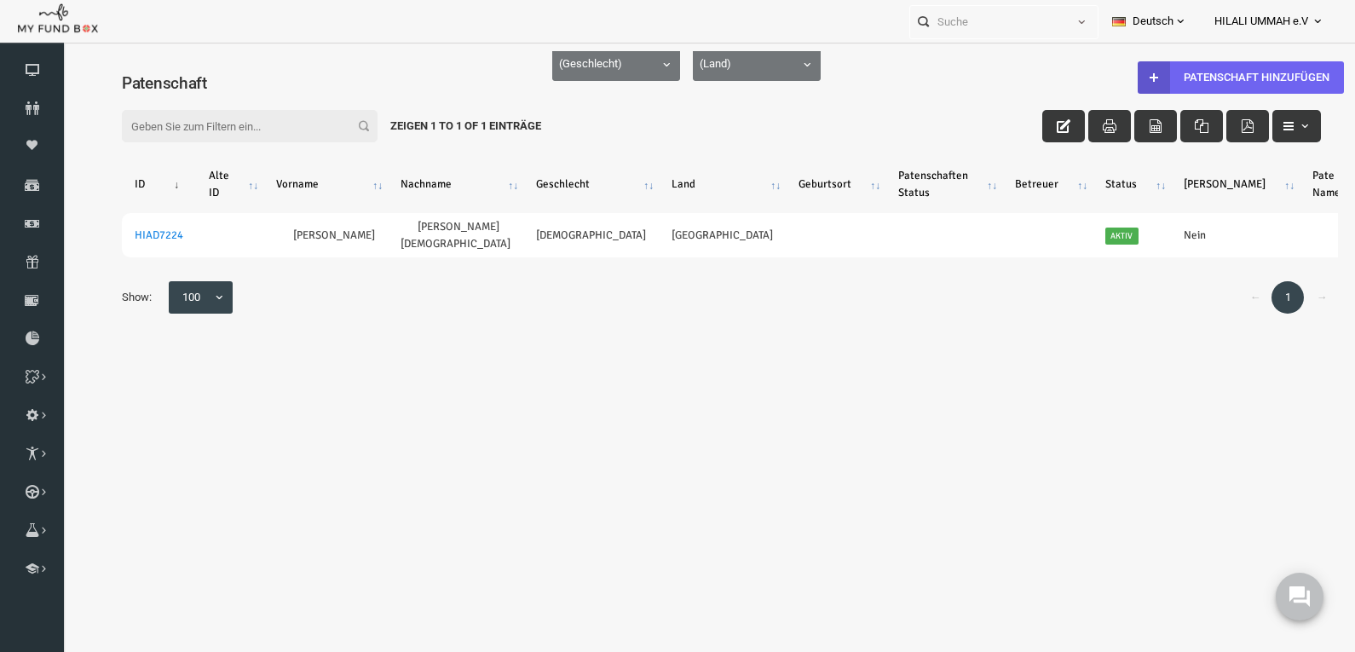
click at [1192, 82] on link "Patenschaft hinzufügen" at bounding box center [1214, 77] width 206 height 32
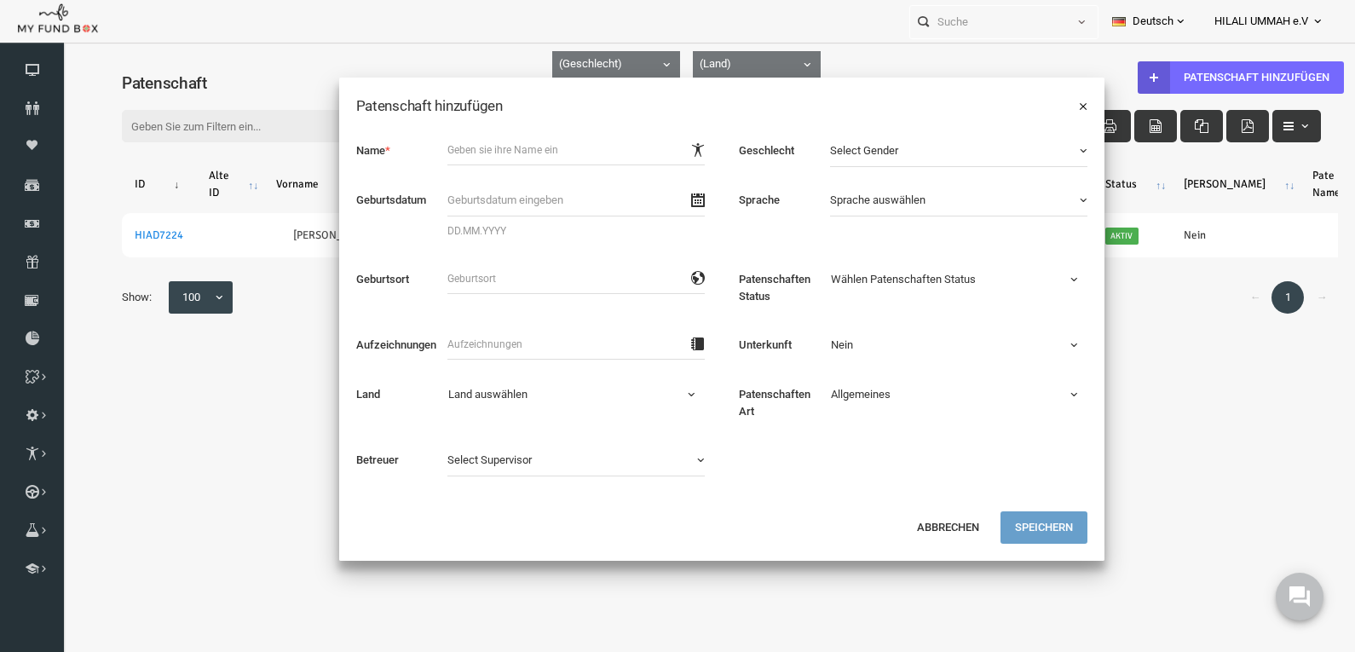
click at [1060, 104] on button "×" at bounding box center [1057, 105] width 9 height 17
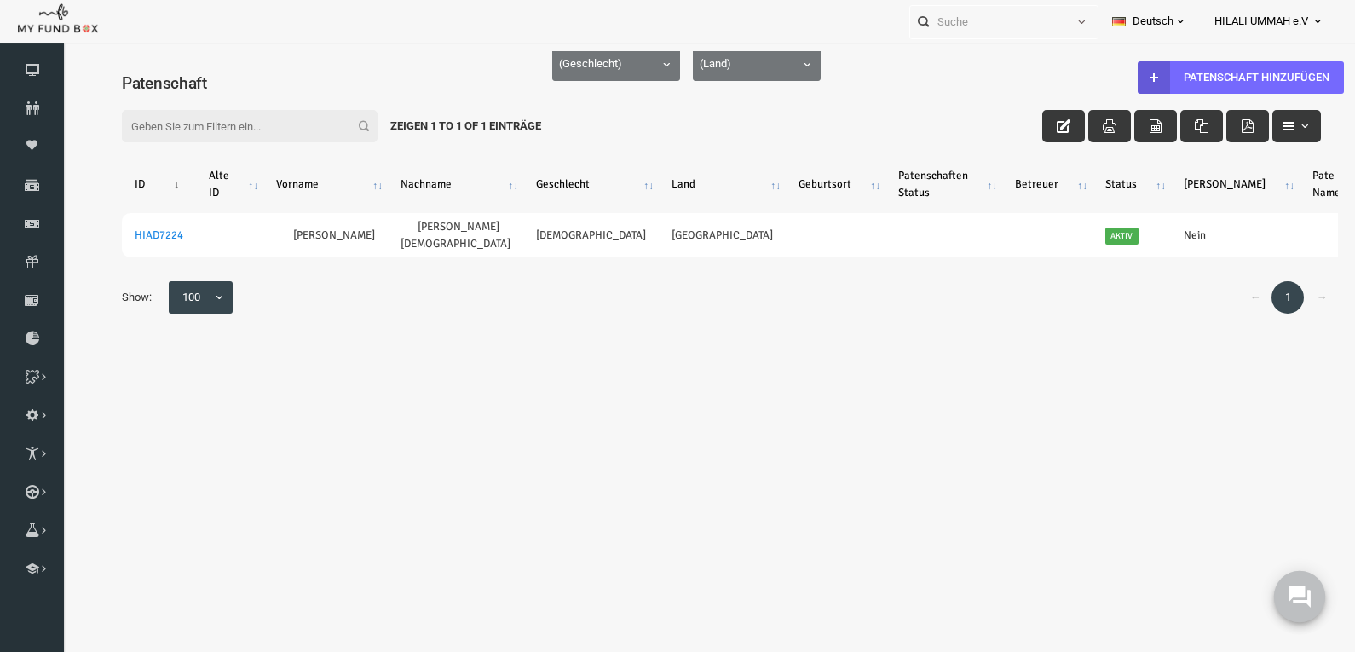
click at [1291, 596] on use at bounding box center [1300, 597] width 22 height 22
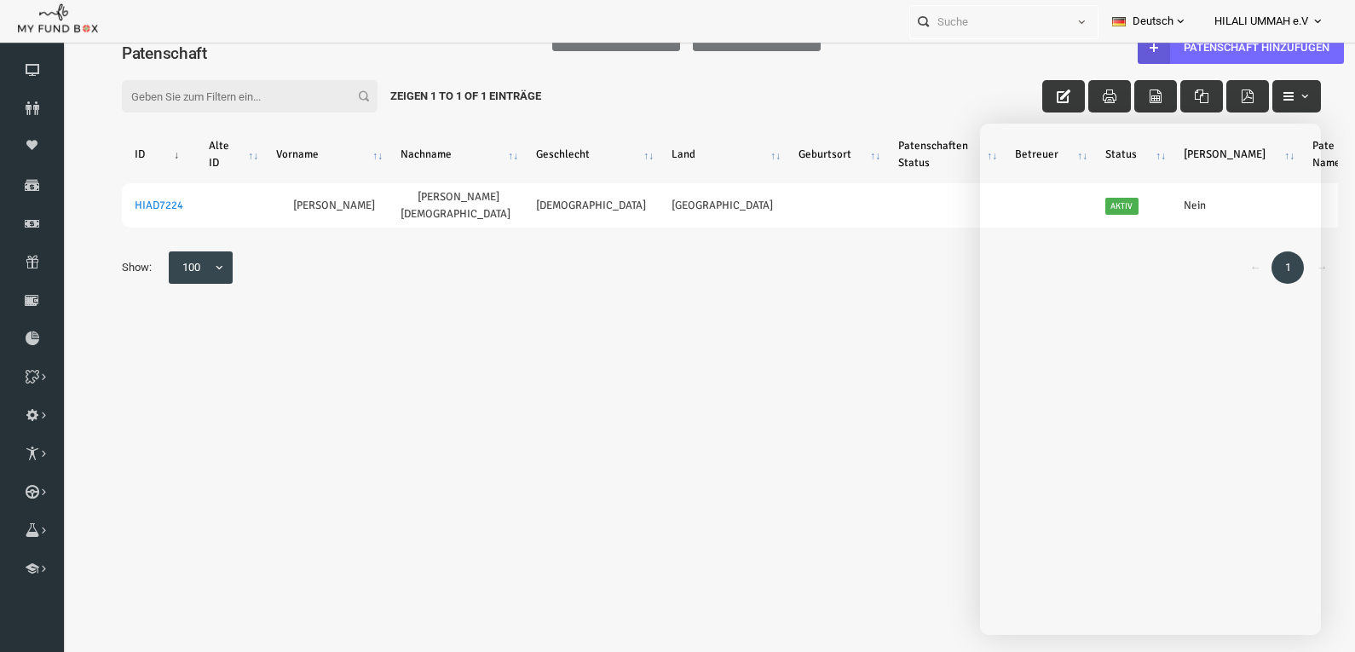
scroll to position [56, 0]
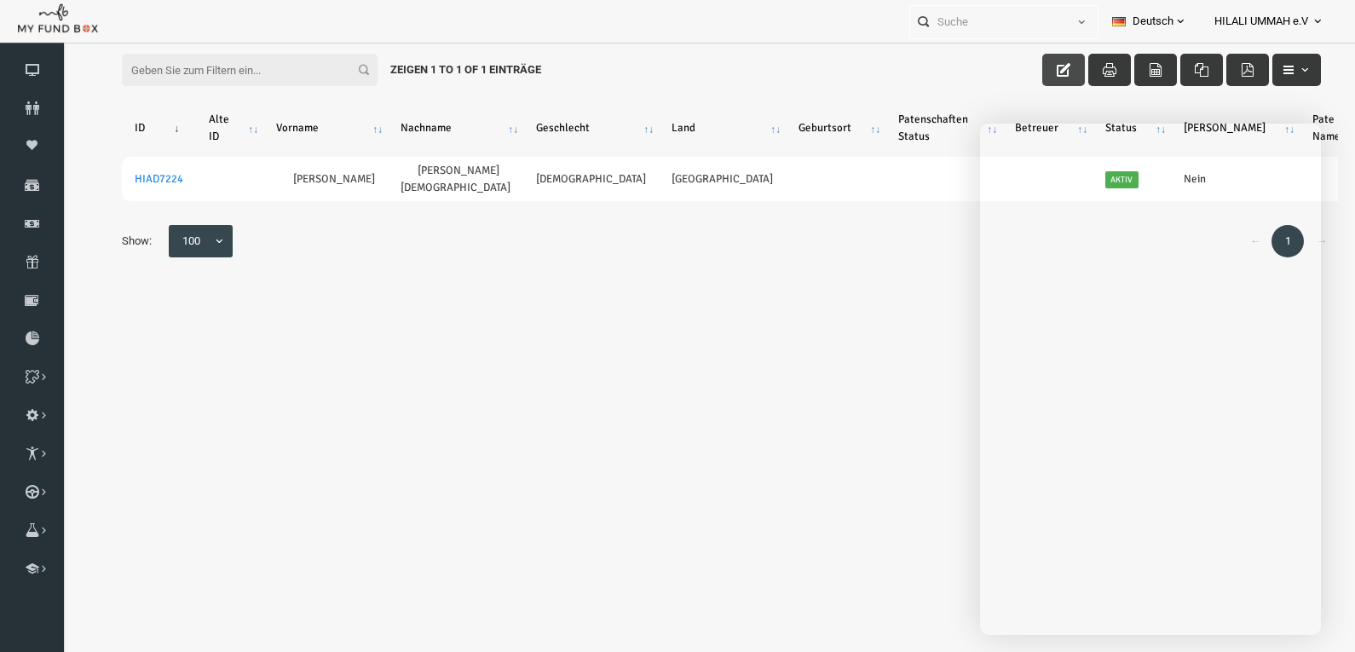
click at [1032, 66] on icon "button" at bounding box center [1038, 70] width 14 height 14
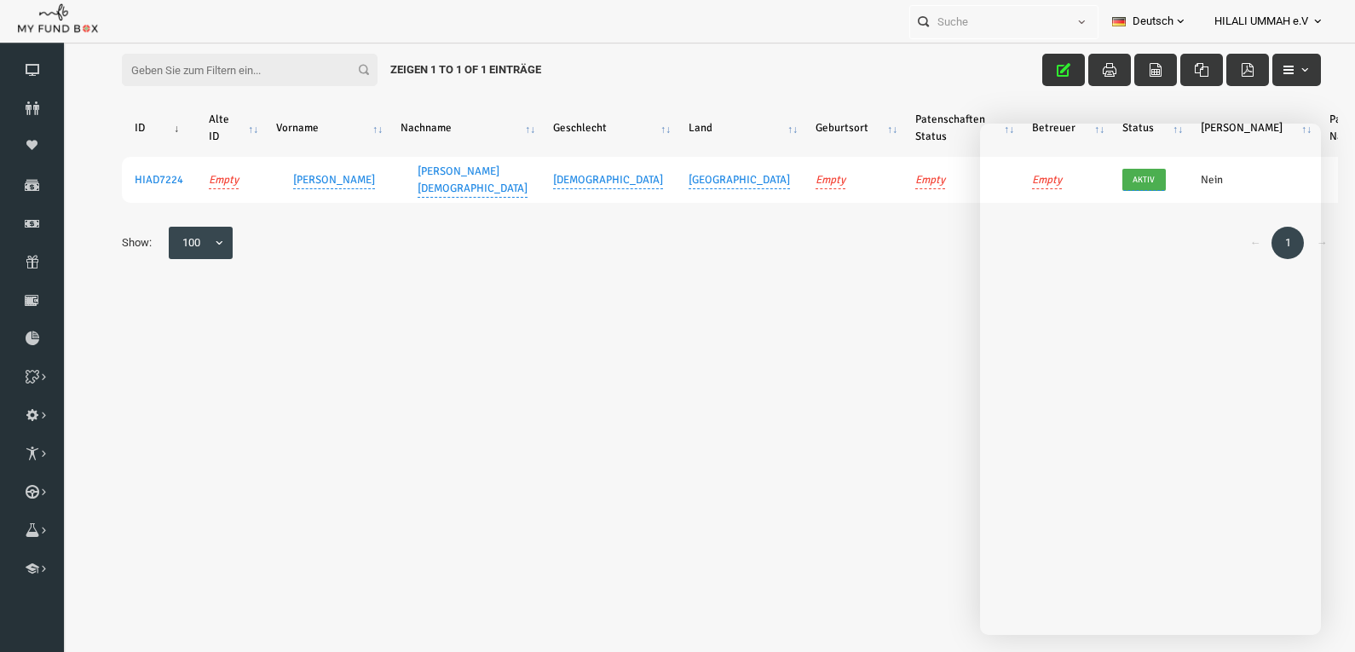
drag, startPoint x: 1040, startPoint y: 66, endPoint x: 1025, endPoint y: 75, distance: 17.3
click at [1040, 66] on icon "button" at bounding box center [1038, 70] width 14 height 14
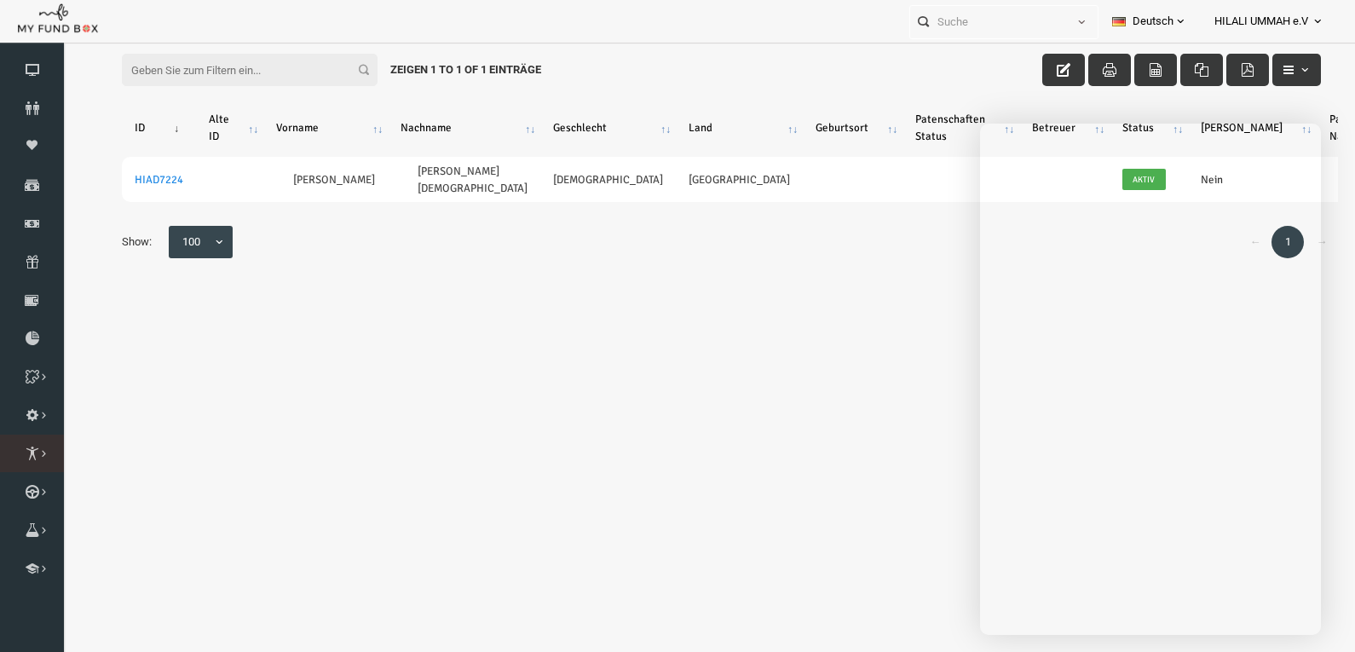
click at [0, 0] on icon at bounding box center [0, 0] width 0 height 0
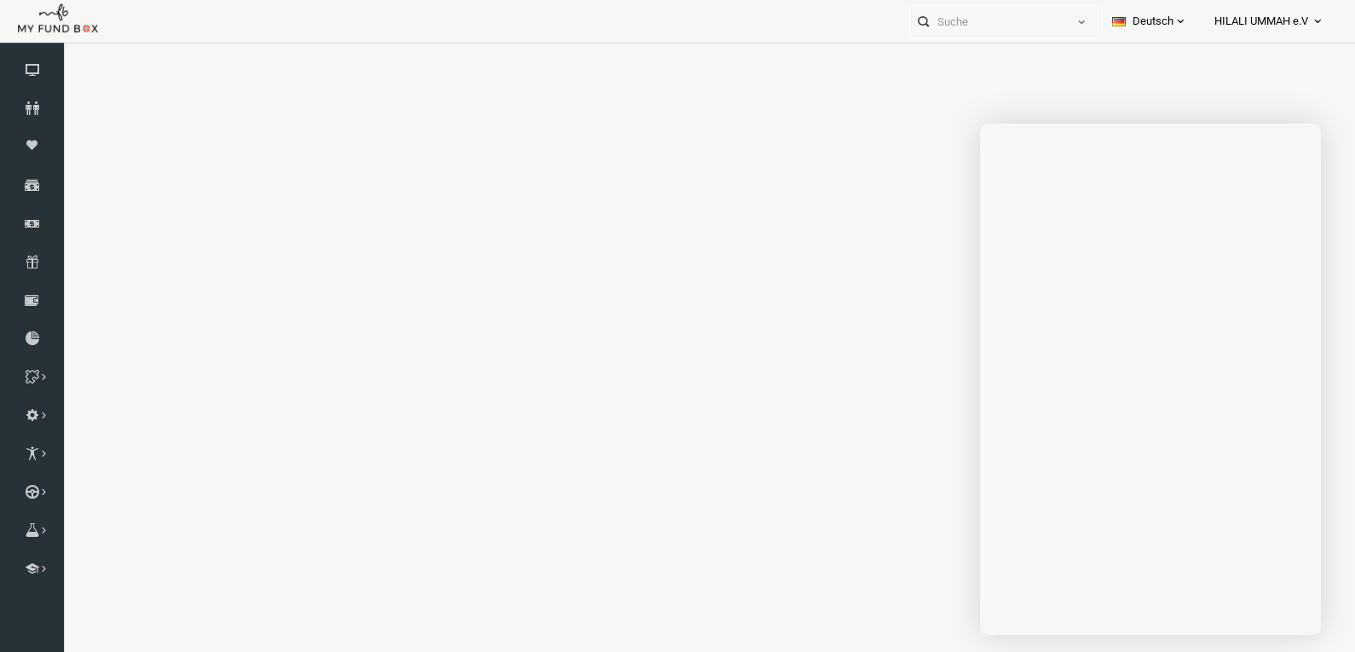
select select "100"
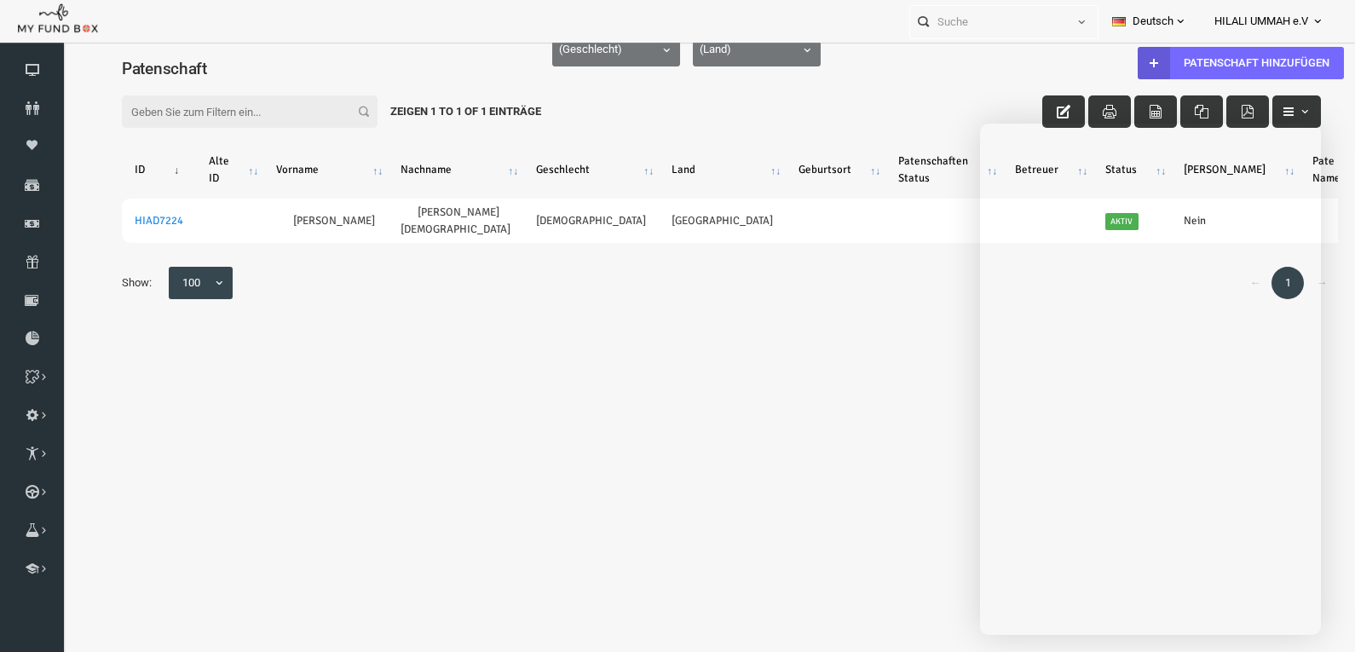
scroll to position [0, 0]
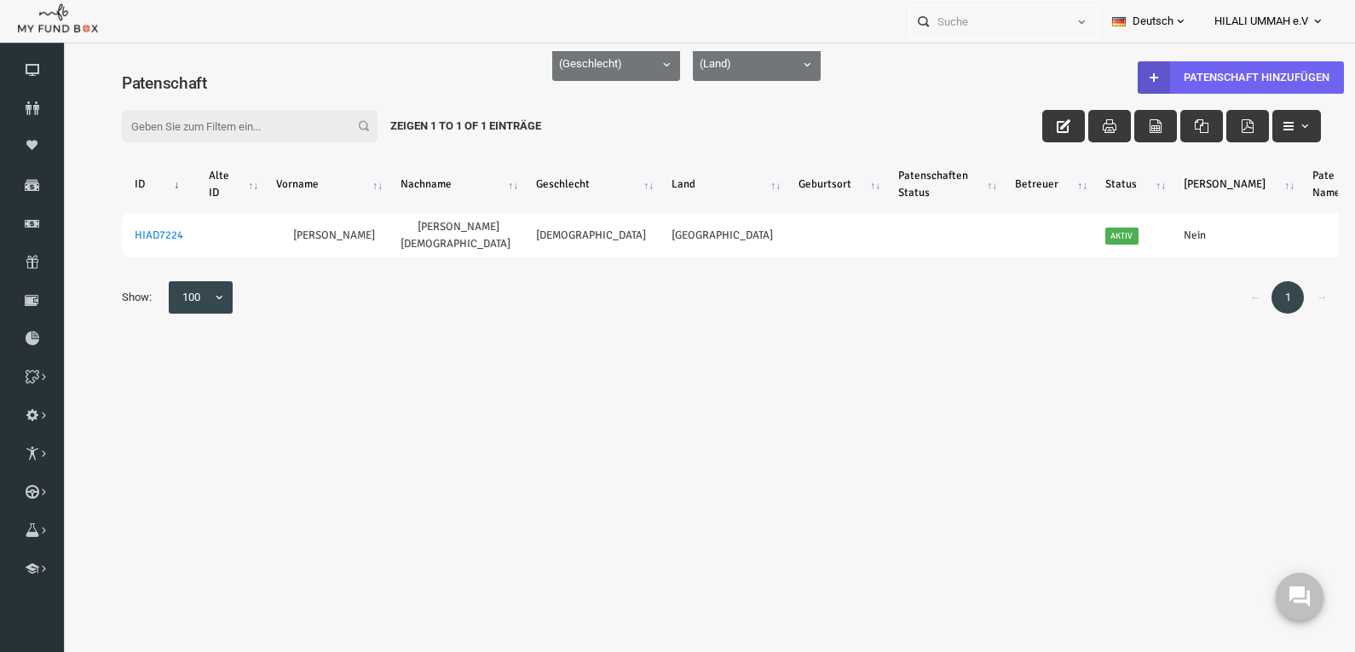
click at [1182, 75] on link "Patenschaft hinzufügen" at bounding box center [1214, 77] width 206 height 32
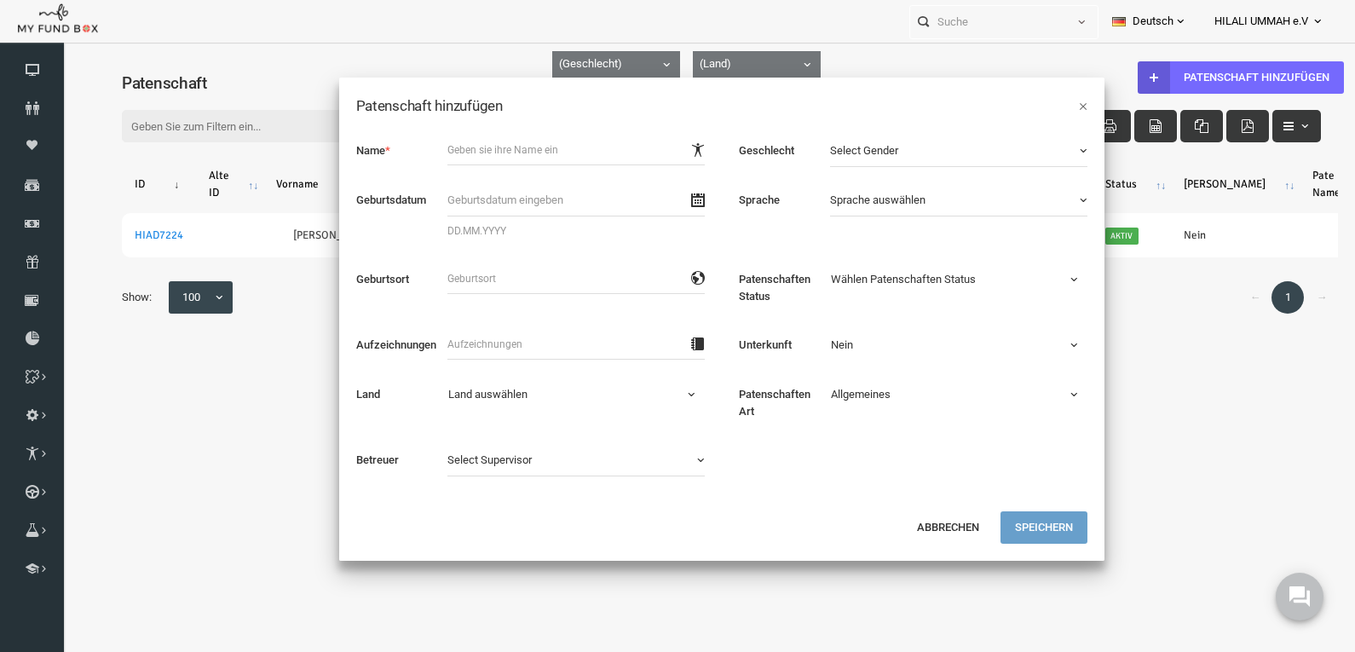
click at [674, 464] on span "button" at bounding box center [672, 460] width 14 height 14
click at [1301, 606] on icon at bounding box center [1300, 597] width 22 height 22
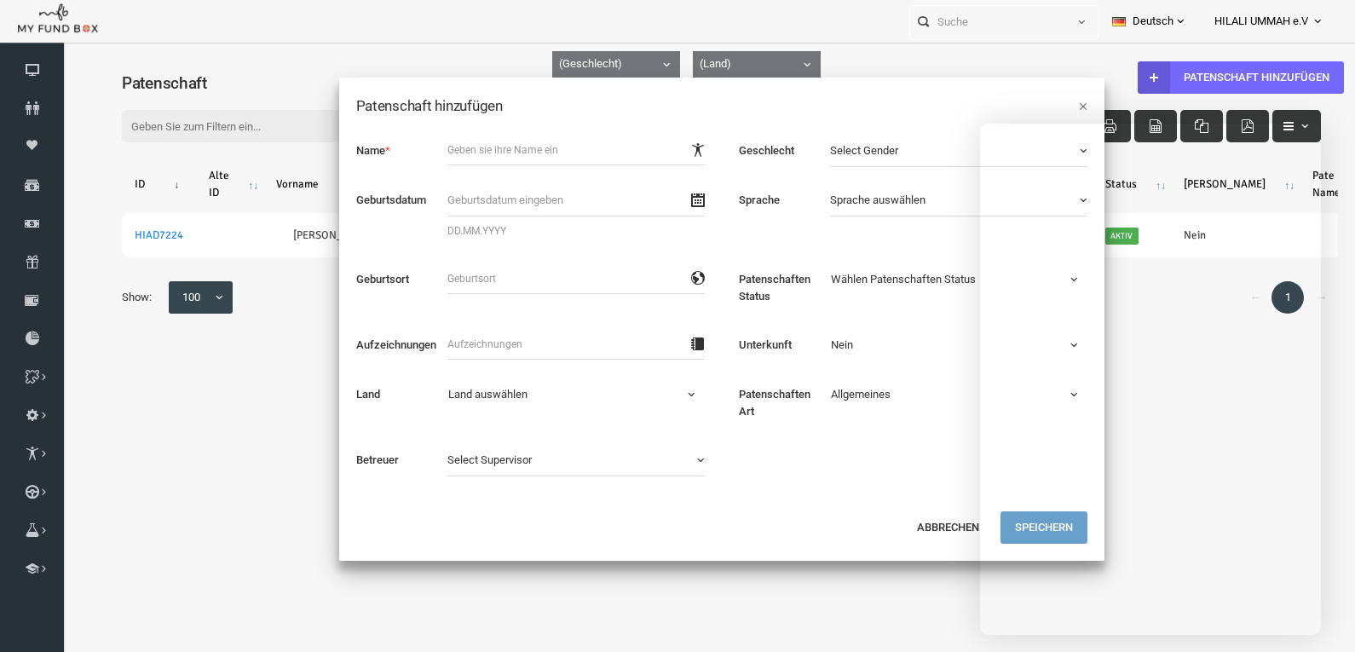
click at [742, 95] on h5 "Patenschaft hinzufügen" at bounding box center [695, 106] width 731 height 22
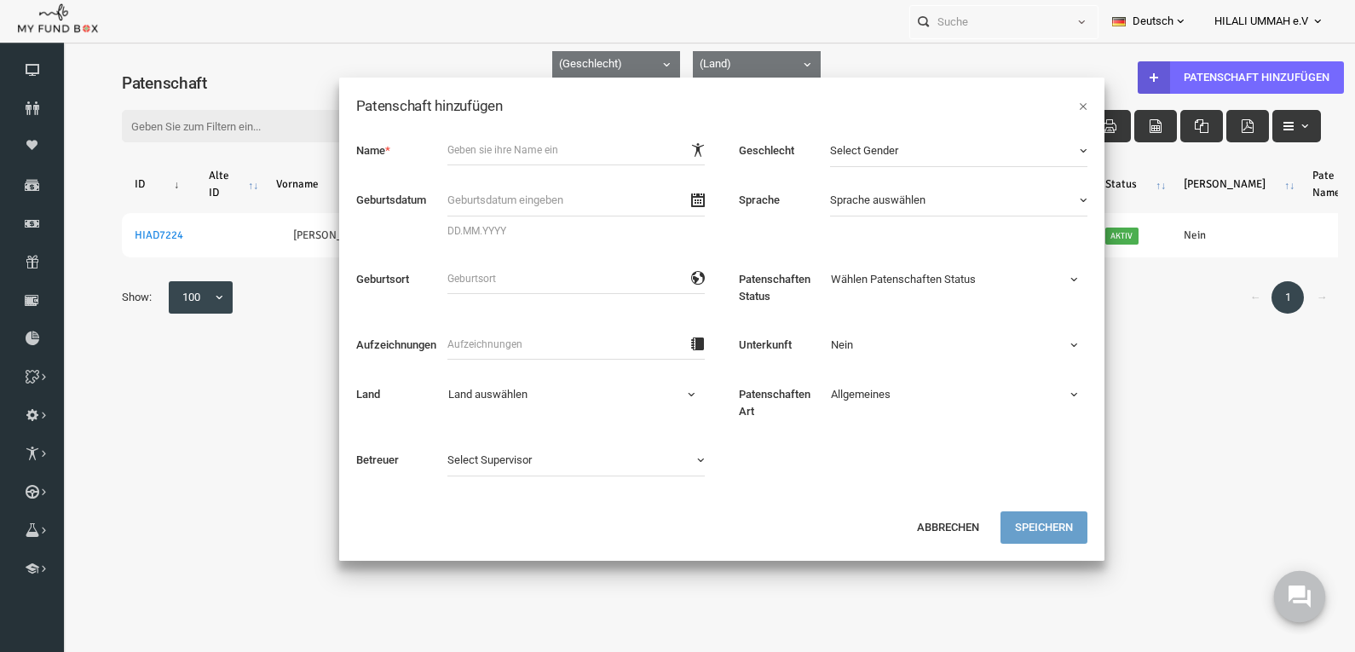
click at [1299, 592] on use at bounding box center [1300, 597] width 22 height 22
click at [928, 528] on button "Abbrechen" at bounding box center [921, 527] width 91 height 32
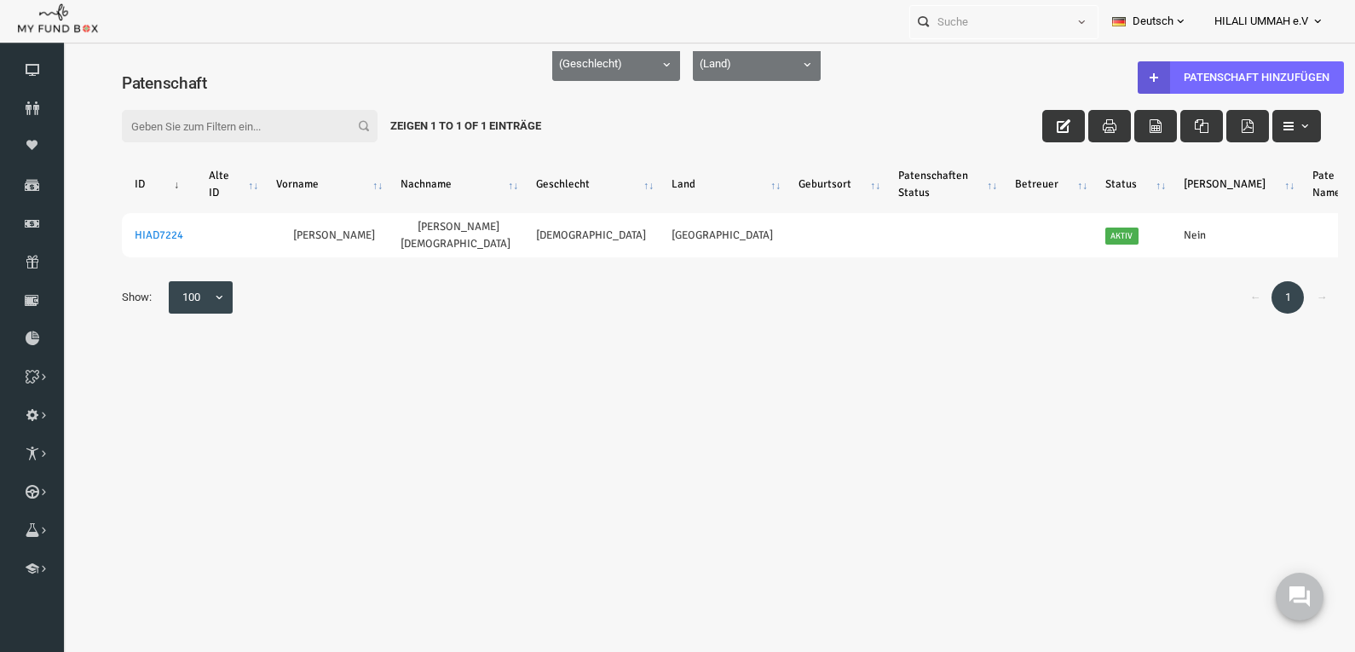
click at [1331, 602] on body "0" at bounding box center [1300, 596] width 77 height 77
click at [1304, 602] on use at bounding box center [1300, 597] width 22 height 22
click at [796, 416] on body "Spender nicht gefunden Patenschaft nicht gefunden Partner nicht gefunden !!!! B…" at bounding box center [694, 377] width 1267 height 652
click at [1177, 76] on link "Patenschaft hinzufügen" at bounding box center [1214, 77] width 206 height 32
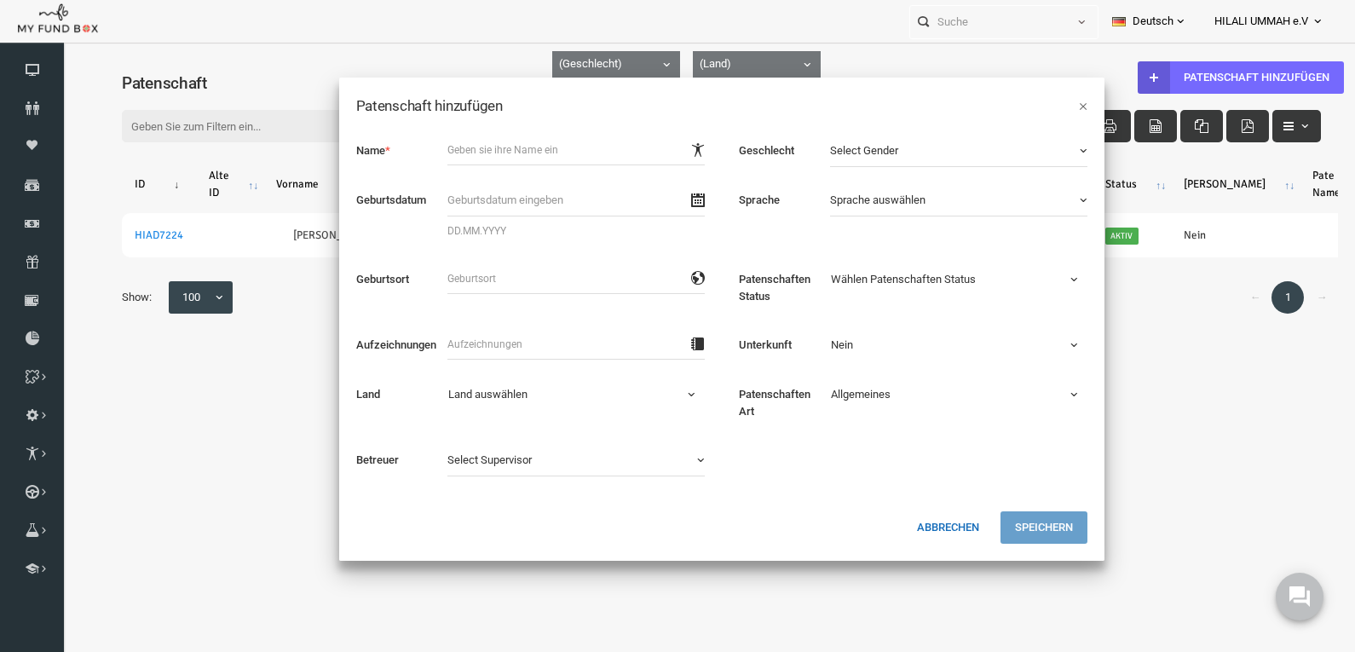
click at [922, 529] on button "Abbrechen" at bounding box center [921, 527] width 91 height 32
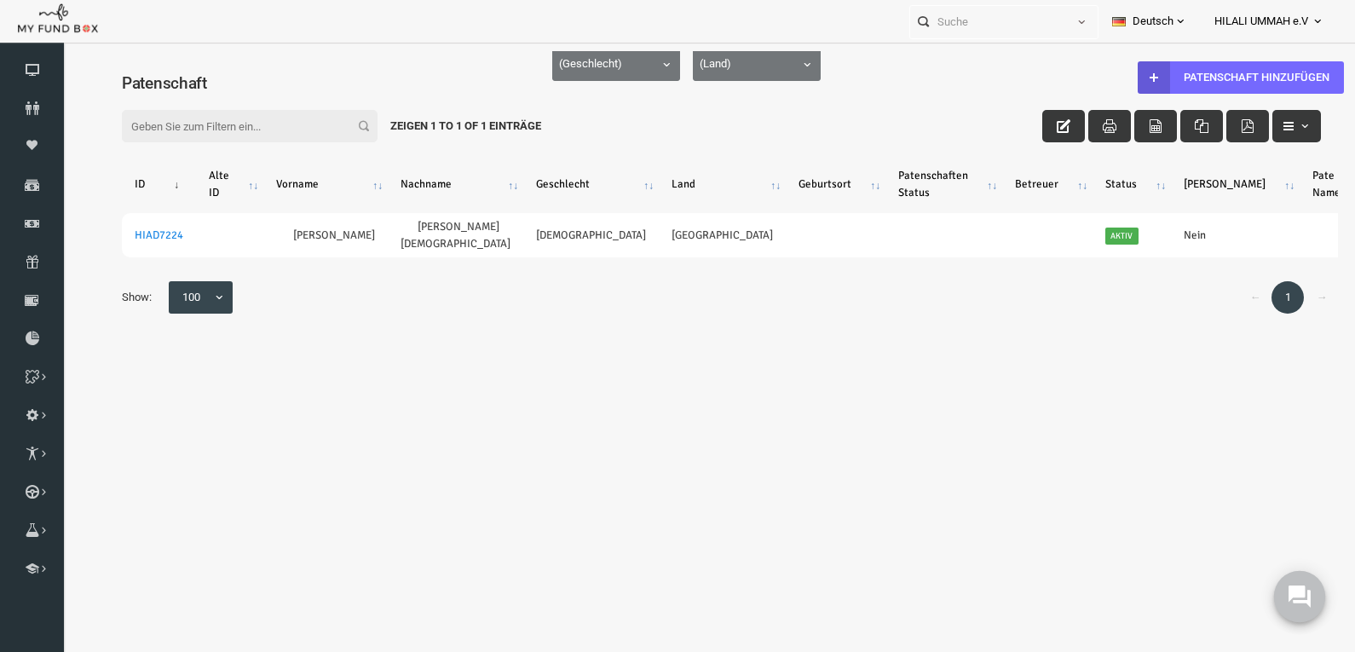
click at [1305, 600] on use at bounding box center [1300, 597] width 22 height 22
click at [1302, 586] on use at bounding box center [1300, 597] width 22 height 22
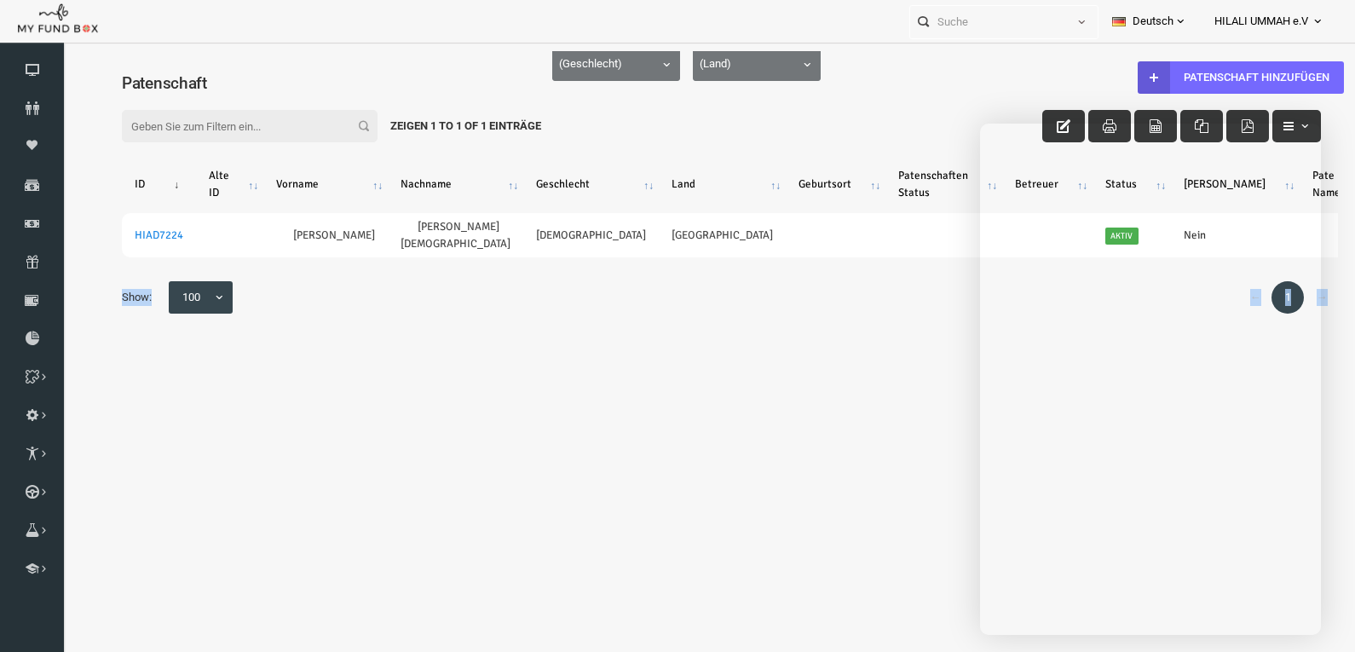
drag, startPoint x: 886, startPoint y: 357, endPoint x: 826, endPoint y: 334, distance: 64.0
click at [884, 351] on body "Spender nicht gefunden Patenschaft nicht gefunden Partner nicht gefunden !!!! B…" at bounding box center [694, 377] width 1267 height 652
click at [881, 488] on body "Spender nicht gefunden Patenschaft nicht gefunden Partner nicht gefunden !!!! B…" at bounding box center [694, 377] width 1267 height 652
click at [538, 496] on body "Spender nicht gefunden Patenschaft nicht gefunden Partner nicht gefunden !!!! B…" at bounding box center [694, 377] width 1267 height 652
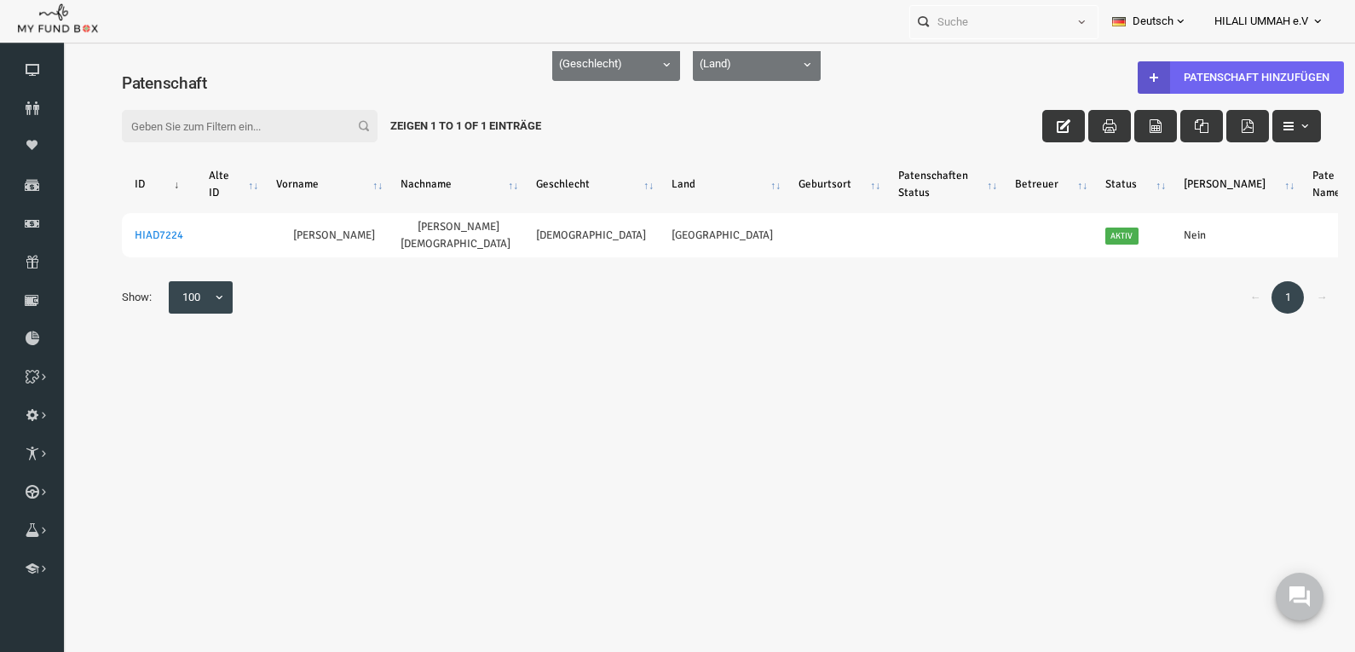
click at [1181, 73] on link "Patenschaft hinzufügen" at bounding box center [1214, 77] width 206 height 32
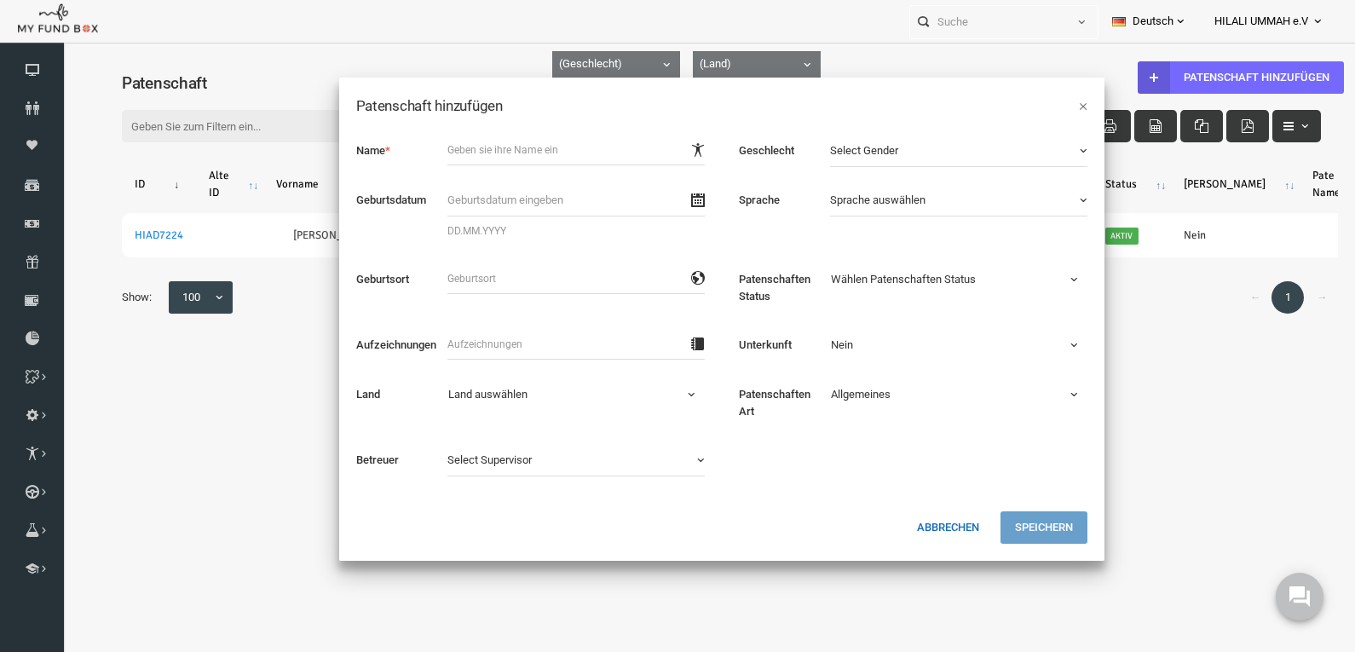
click at [935, 528] on button "Abbrechen" at bounding box center [921, 527] width 91 height 32
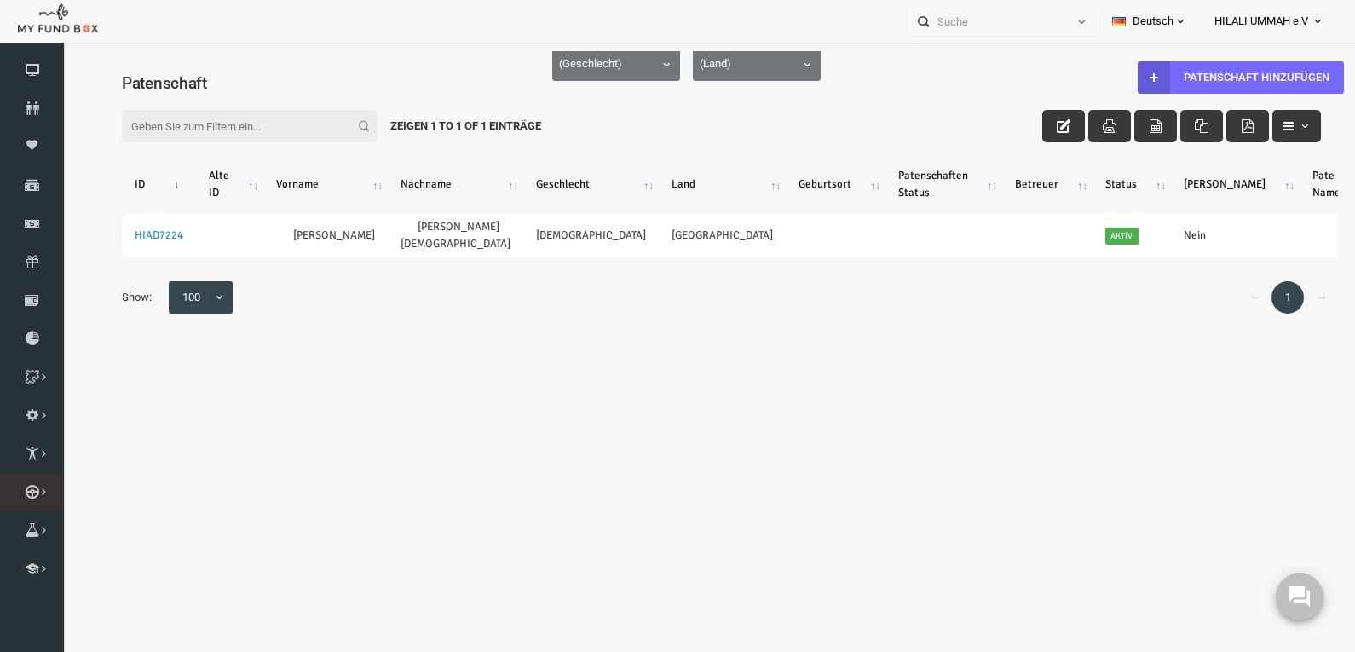
click at [0, 0] on link "Kurban Liste" at bounding box center [0, 0] width 0 height 0
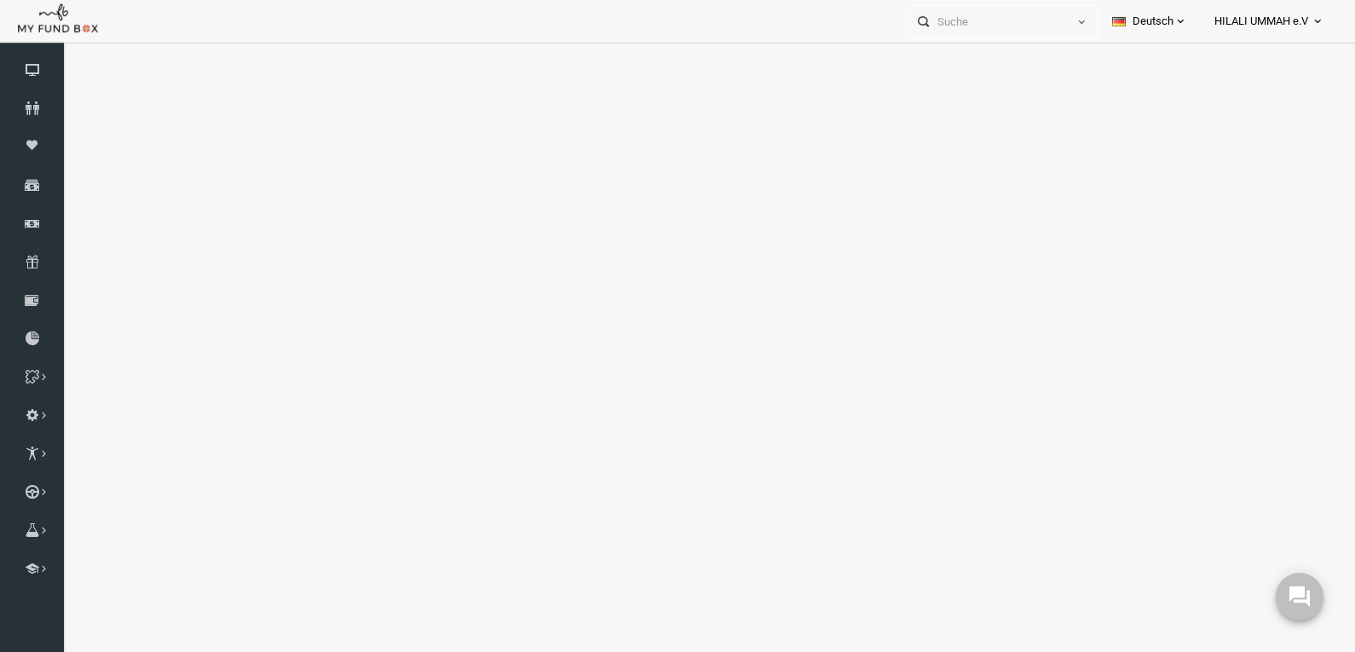
select select "100"
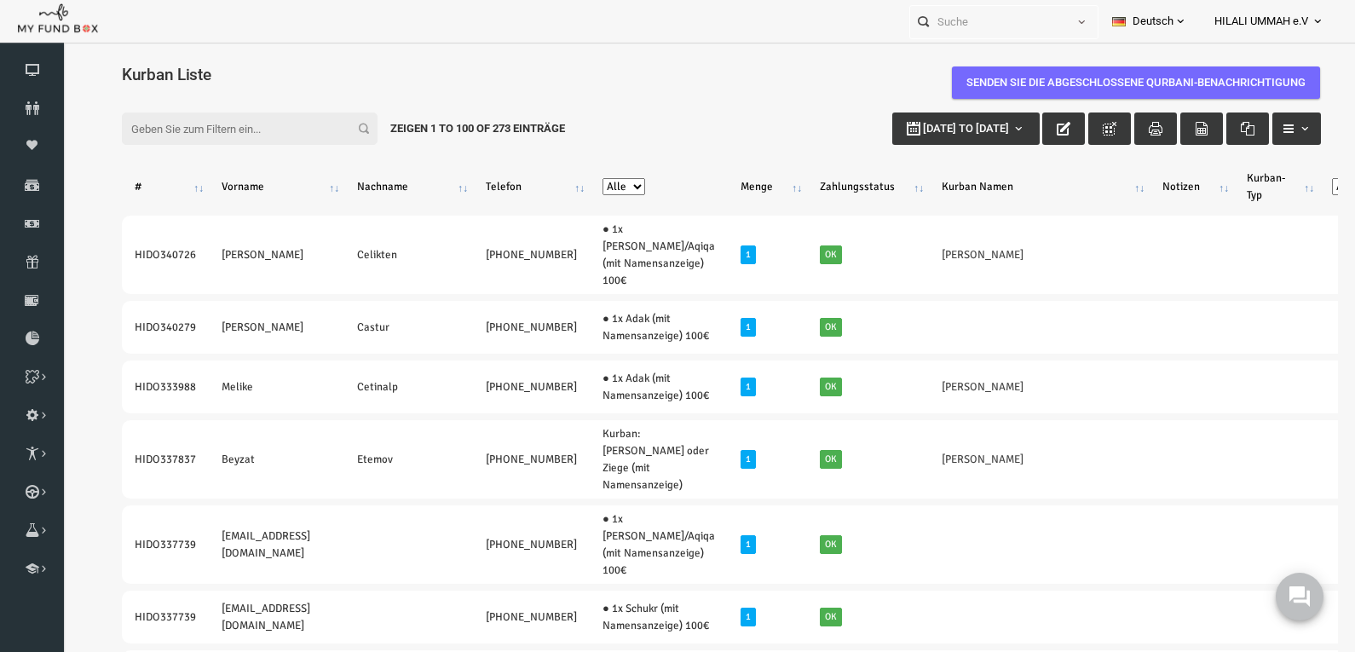
click at [197, 141] on input "Filter:" at bounding box center [223, 129] width 256 height 32
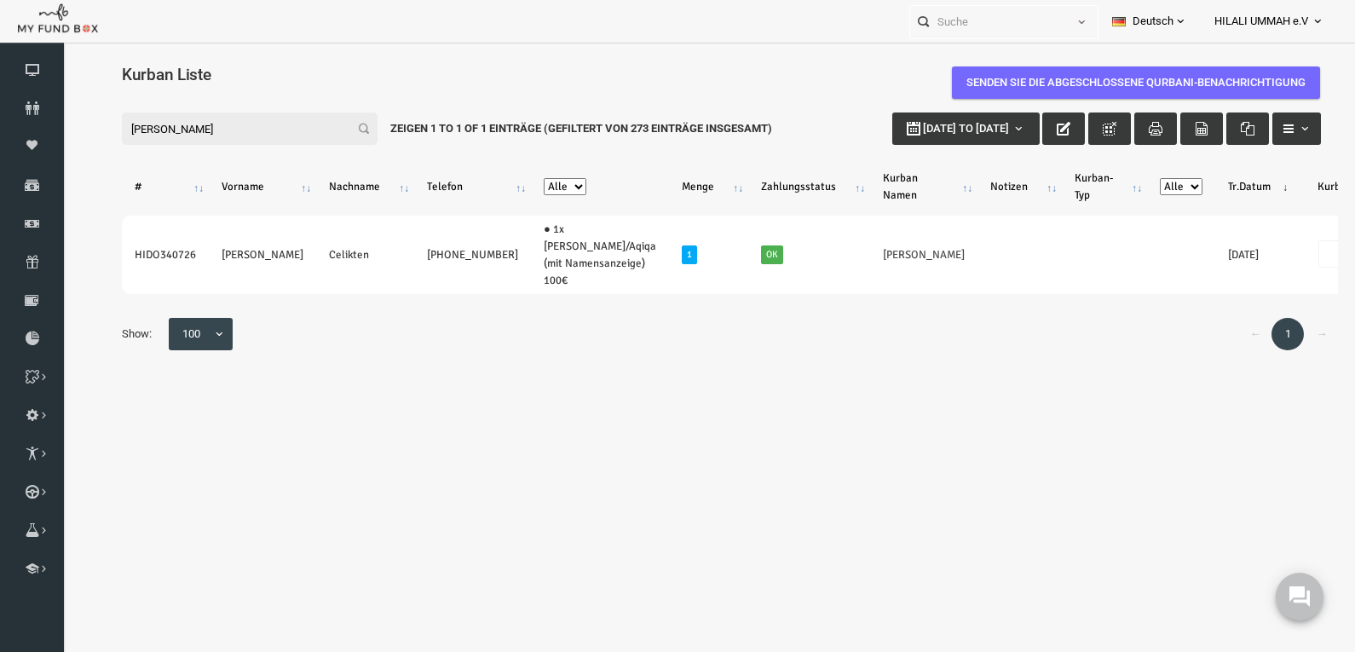
type input "[PERSON_NAME]"
